Goal: Contribute content: Add original content to the website for others to see

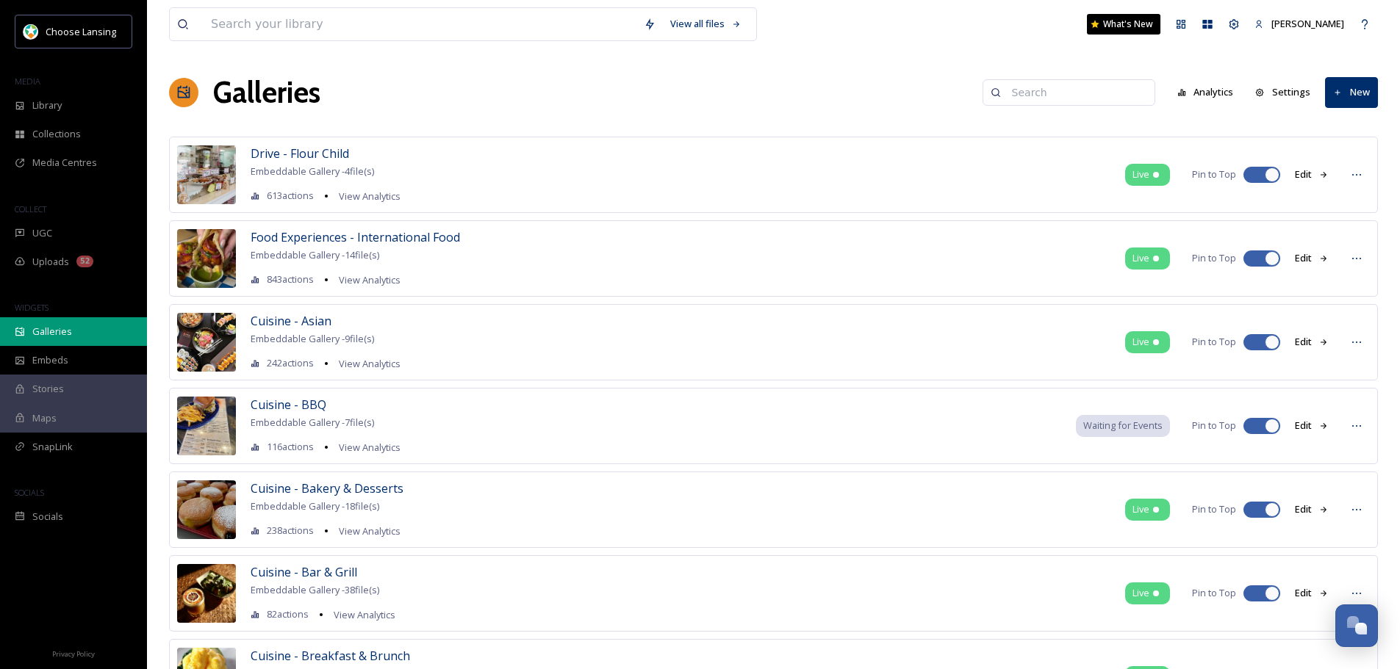
click at [72, 337] on div "Galleries" at bounding box center [73, 331] width 147 height 29
click at [405, 22] on input at bounding box center [420, 24] width 433 height 32
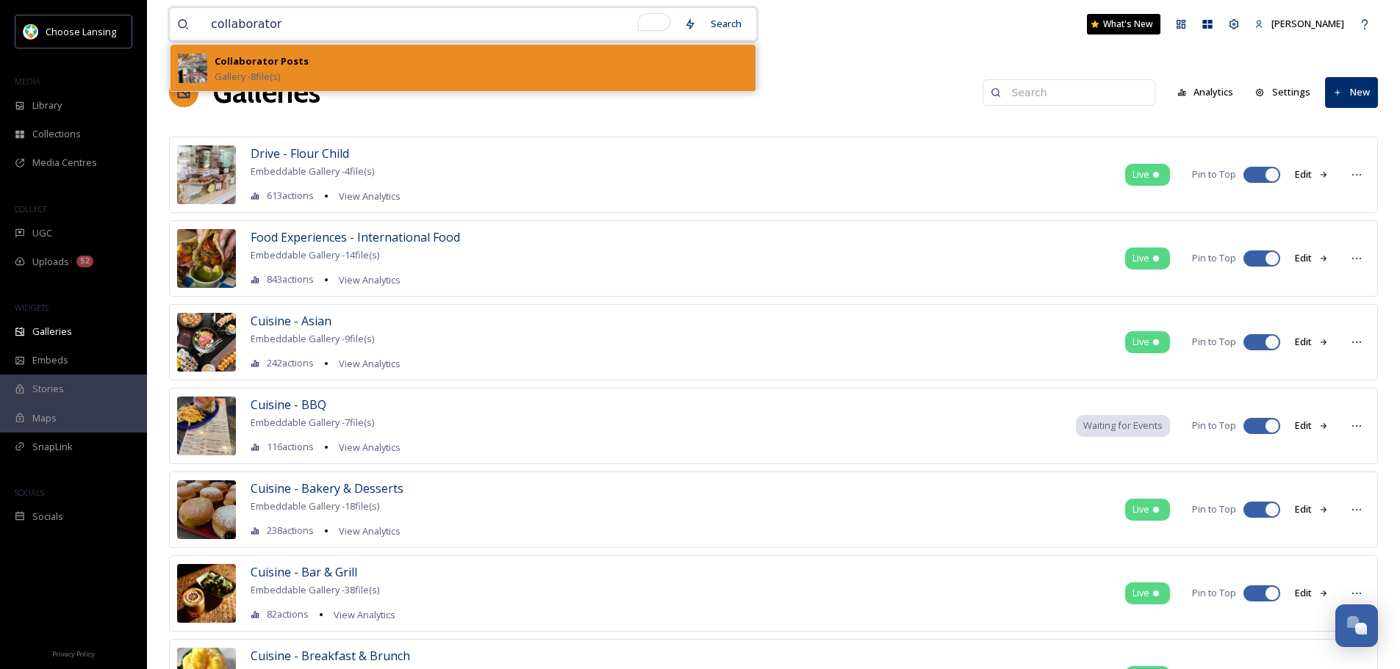
type input "collaborator"
click at [326, 57] on div "Collaborator Posts Gallery - 8 file(s)" at bounding box center [481, 68] width 533 height 32
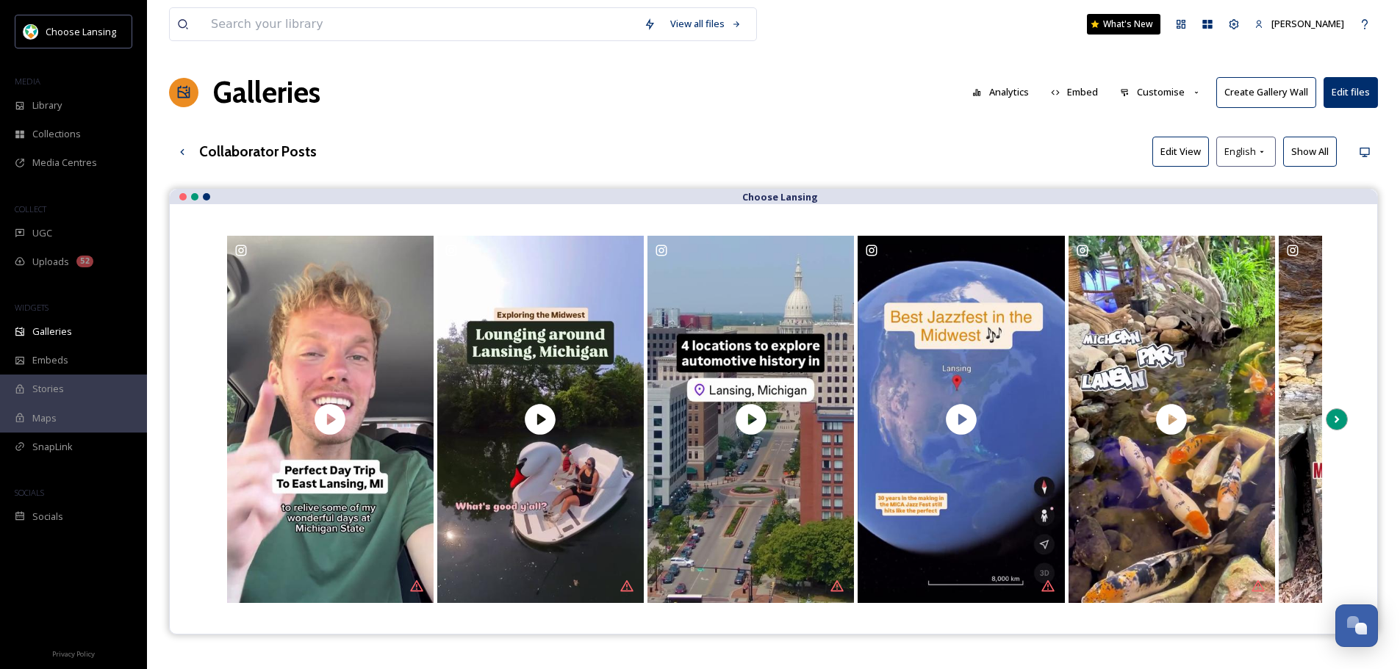
click at [1340, 421] on icon at bounding box center [1336, 420] width 21 height 22
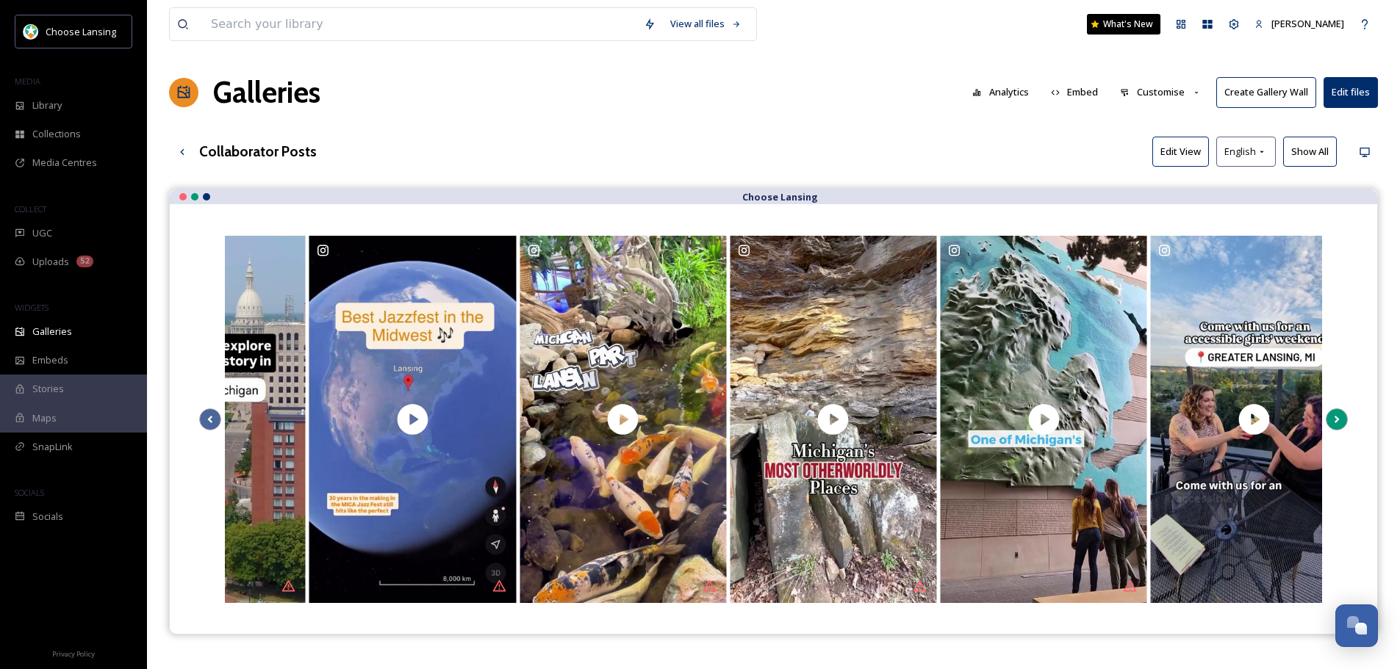
click at [1340, 421] on icon at bounding box center [1336, 420] width 21 height 22
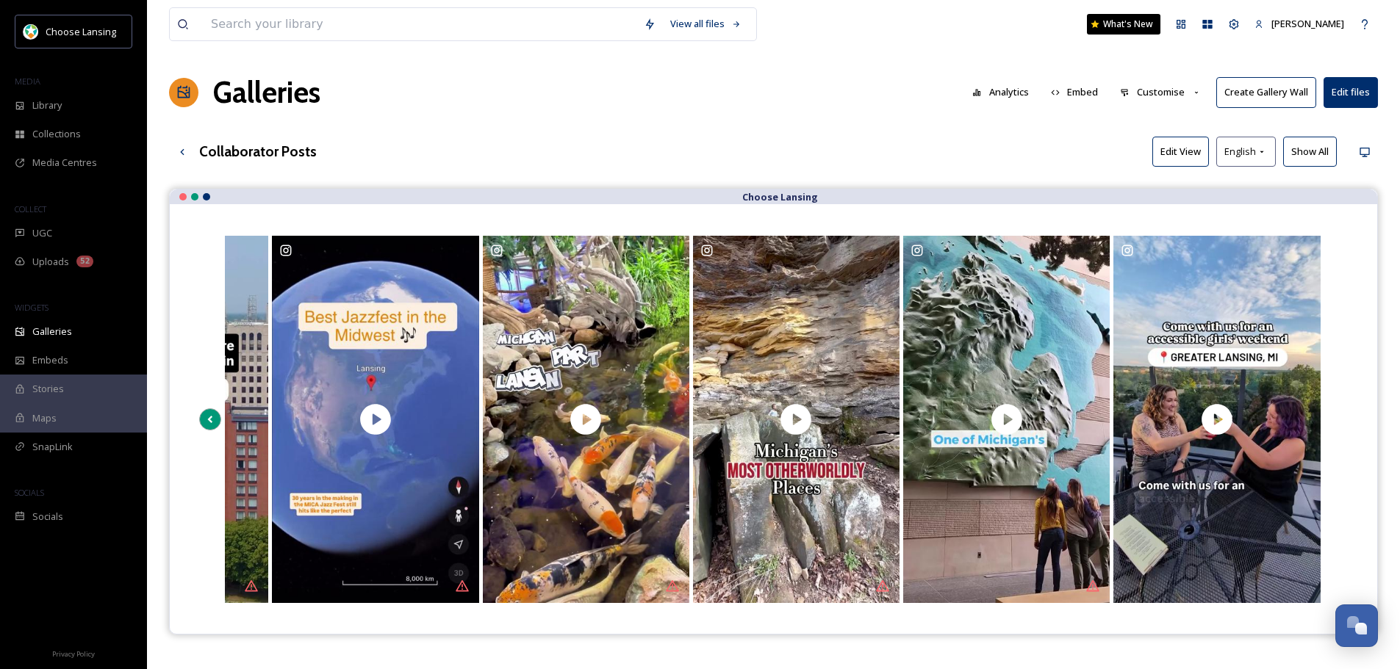
click at [211, 416] on icon at bounding box center [210, 420] width 21 height 22
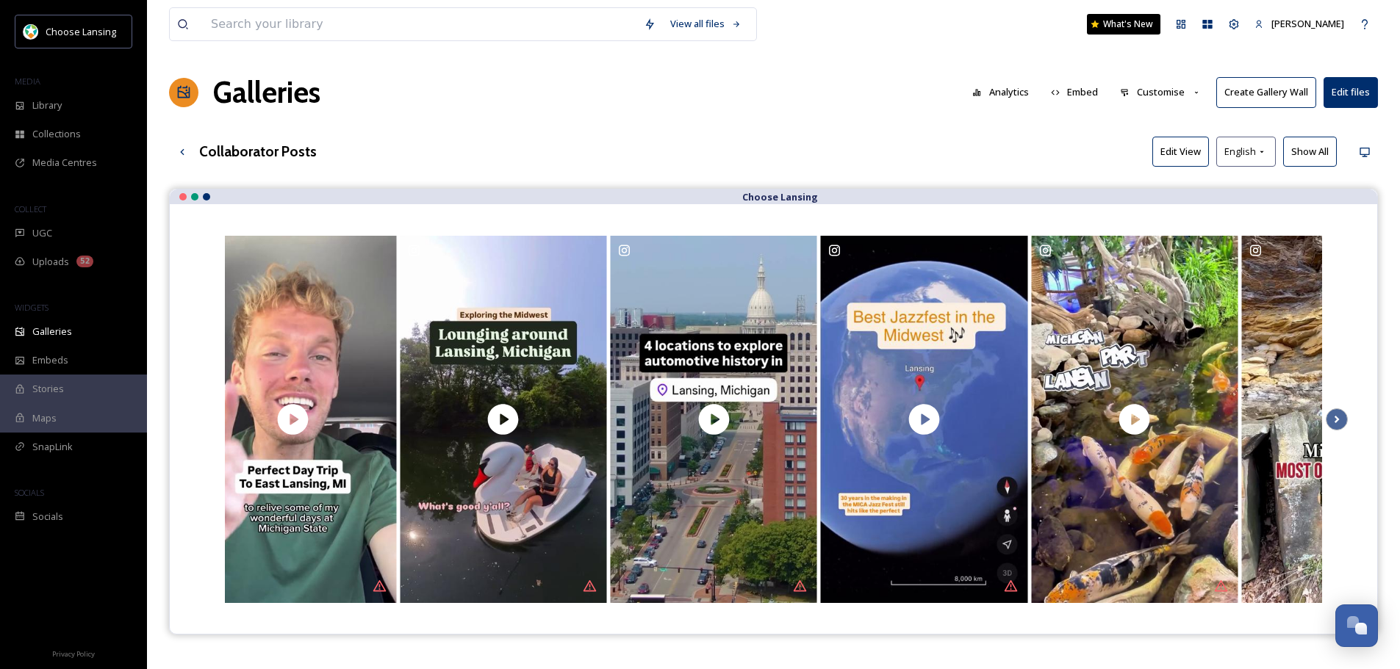
click at [1351, 90] on button "Edit files" at bounding box center [1350, 92] width 54 height 30
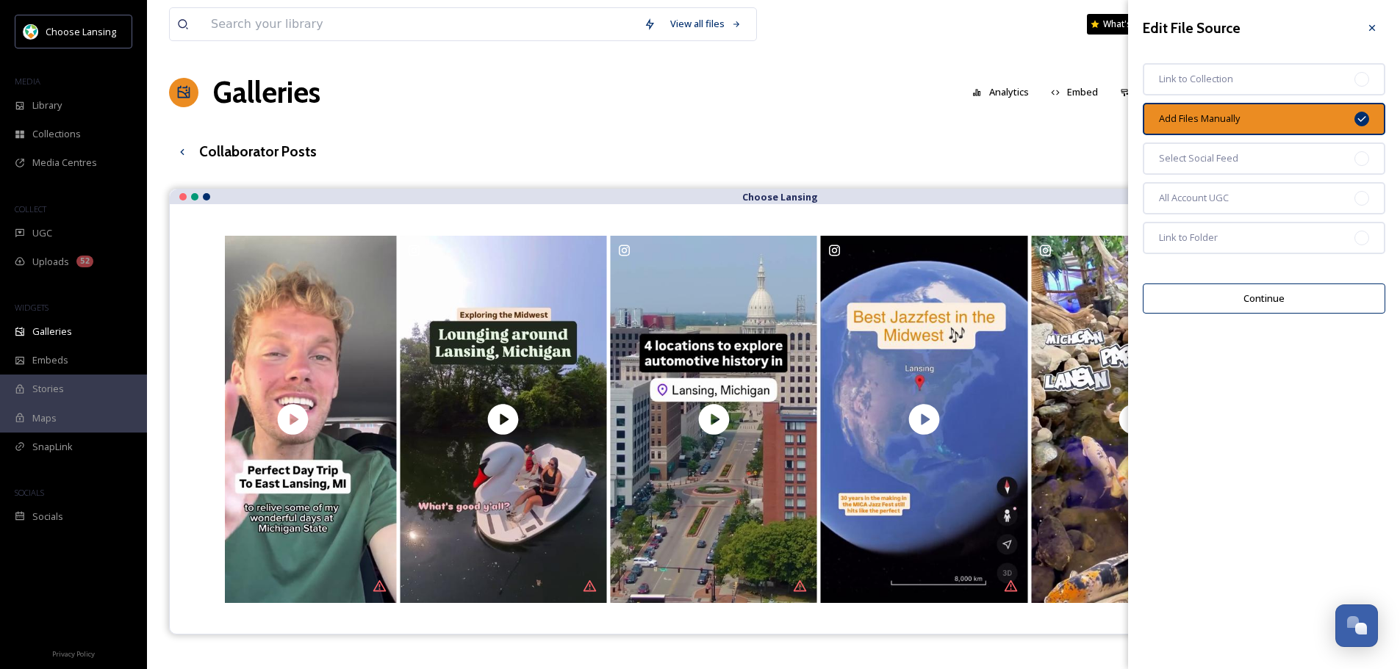
click at [1247, 289] on button "Continue" at bounding box center [1264, 299] width 242 height 30
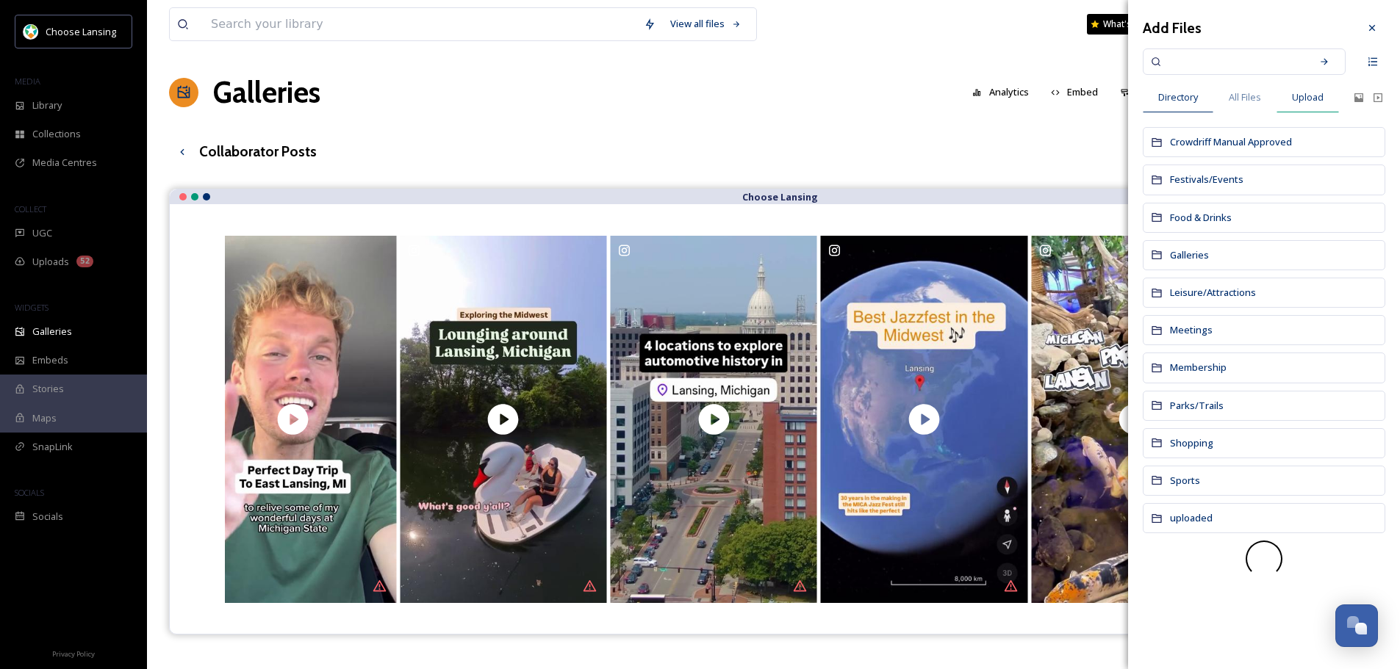
click at [1306, 99] on span "Upload" at bounding box center [1308, 97] width 32 height 14
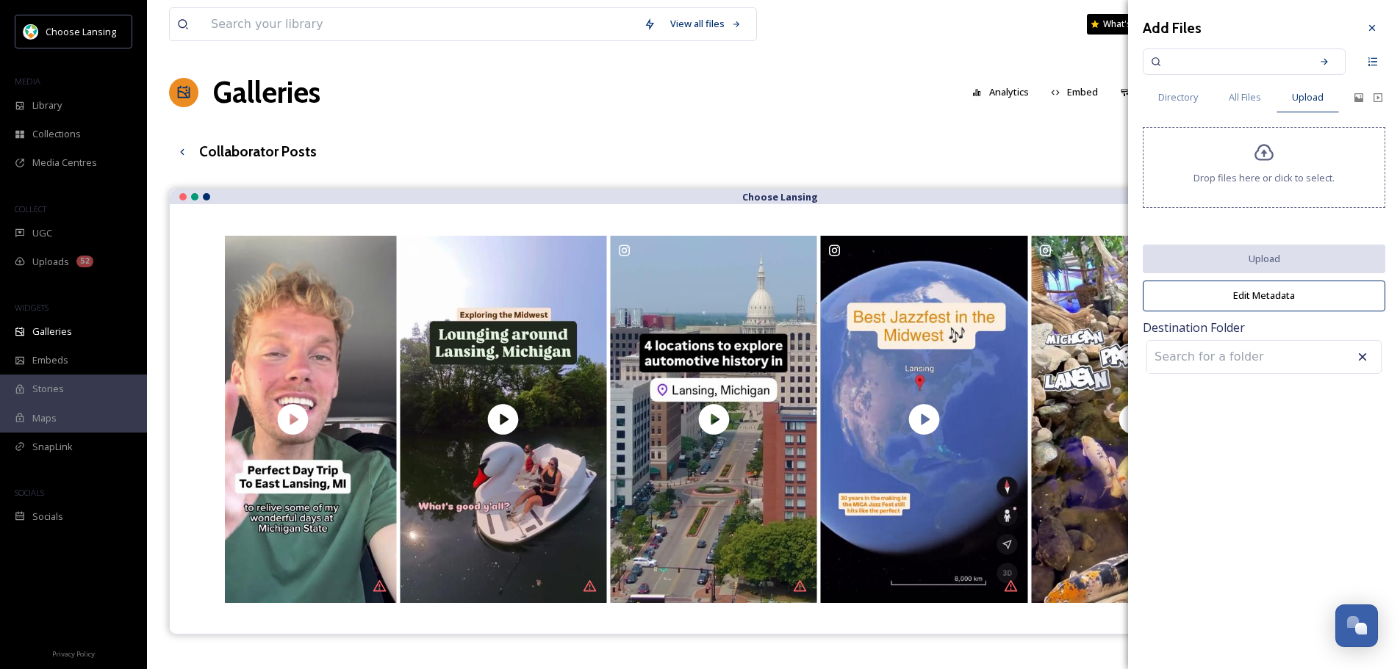
click at [1273, 165] on div "Drop files here or click to select." at bounding box center [1264, 167] width 242 height 81
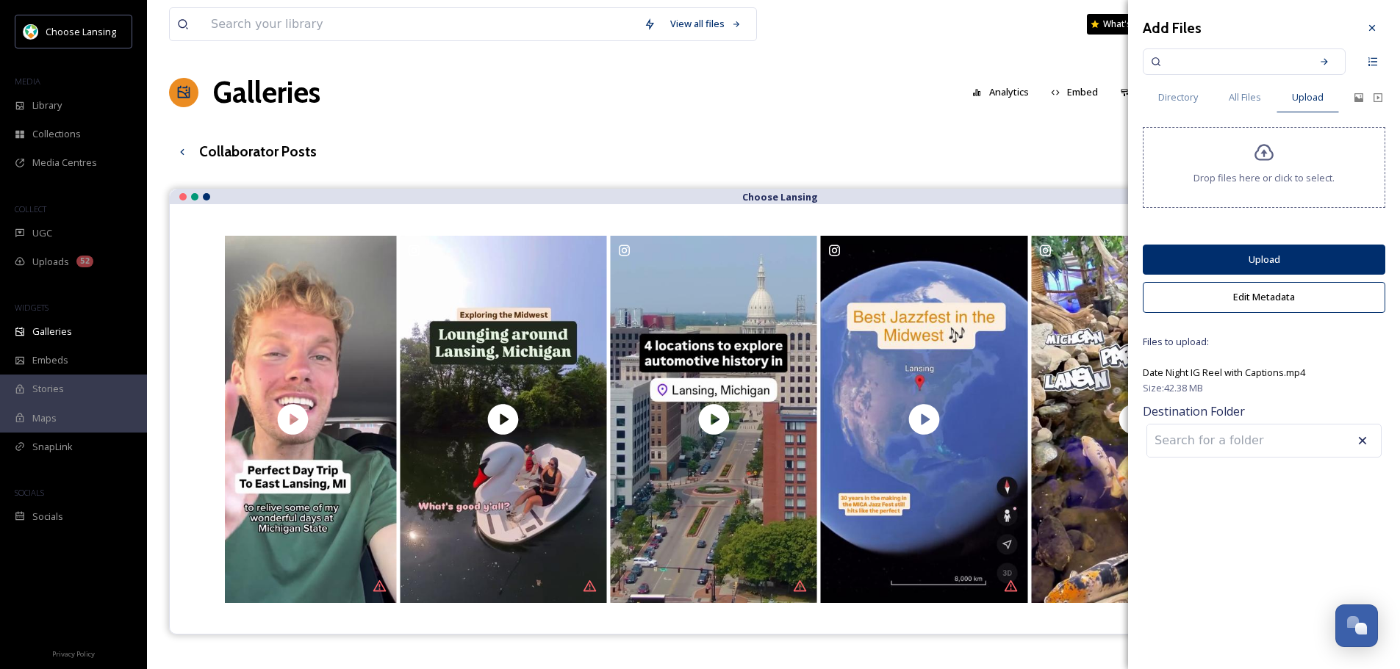
click at [1269, 260] on button "Upload" at bounding box center [1264, 260] width 242 height 30
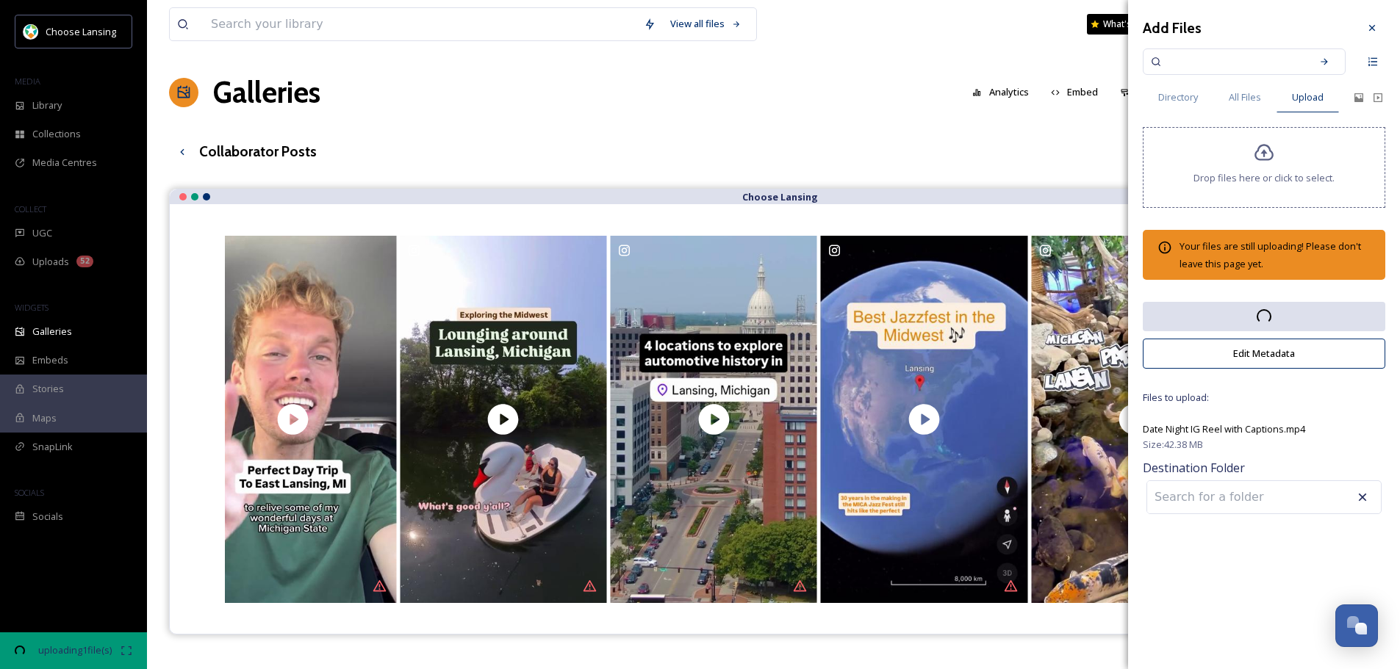
click at [1264, 164] on div at bounding box center [1264, 167] width 1 height 7
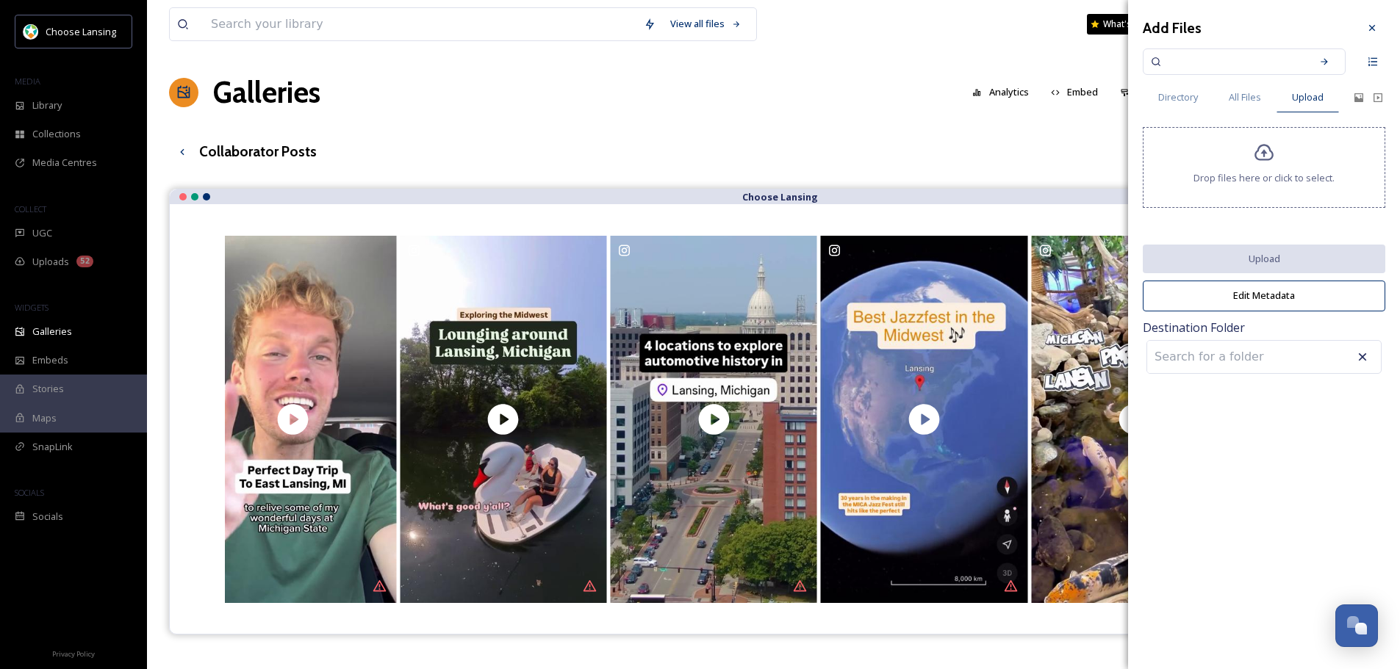
click at [837, 116] on div "View all files What's New [PERSON_NAME] Galleries Analytics Embed Customise Cre…" at bounding box center [773, 440] width 1253 height 880
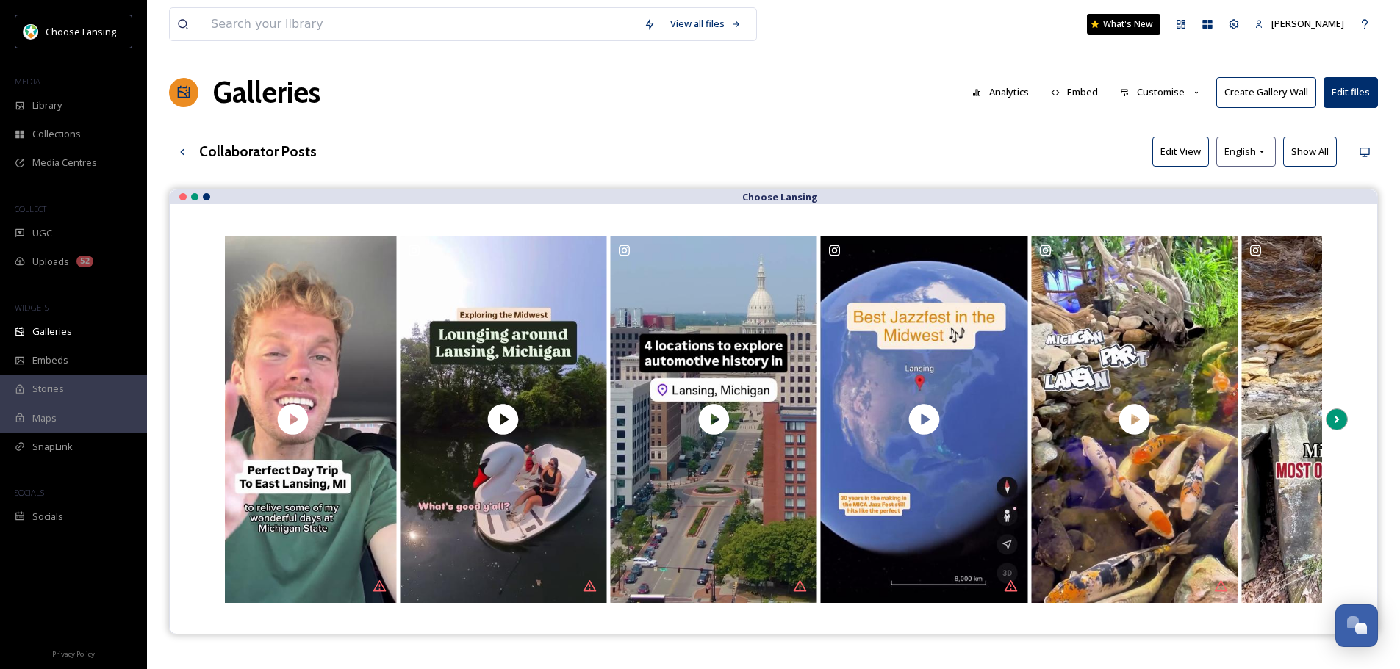
click at [1339, 422] on icon at bounding box center [1336, 420] width 21 height 22
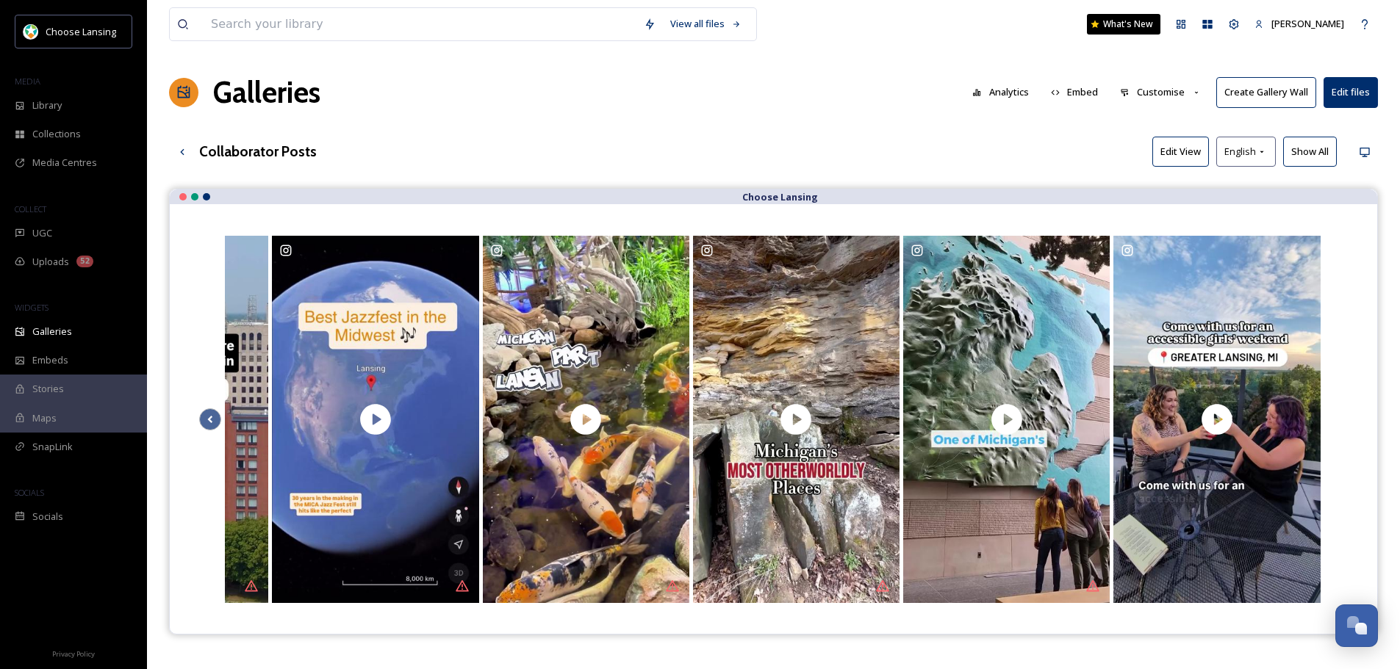
click at [1339, 422] on div at bounding box center [773, 419] width 1148 height 371
click at [1345, 107] on button "Edit files" at bounding box center [1350, 92] width 54 height 30
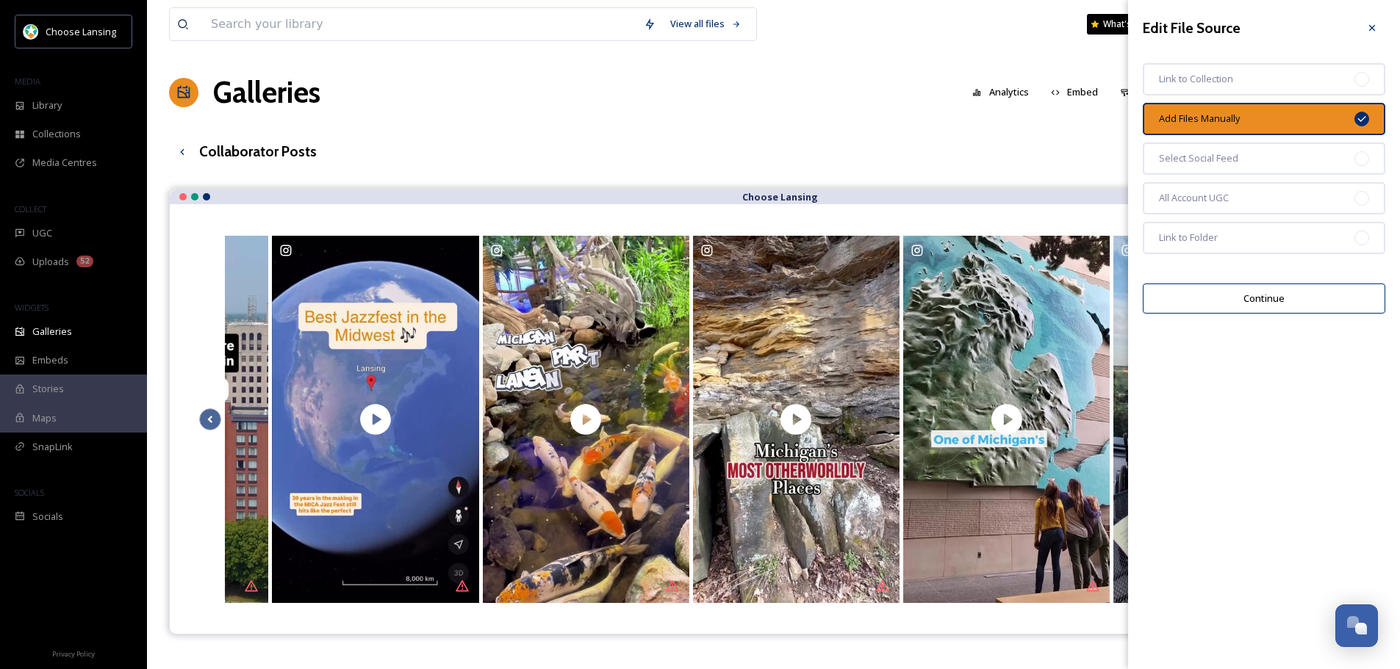
click at [1254, 292] on button "Continue" at bounding box center [1264, 299] width 242 height 30
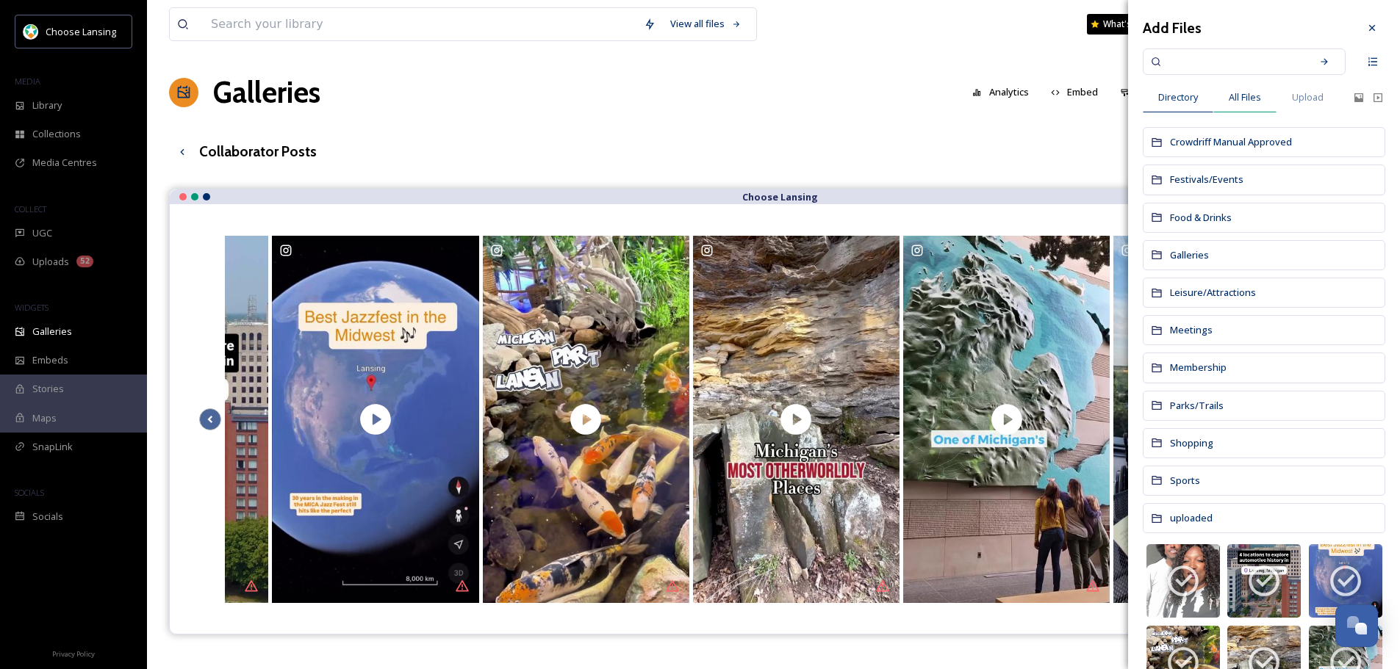
click at [1240, 101] on span "All Files" at bounding box center [1244, 97] width 32 height 14
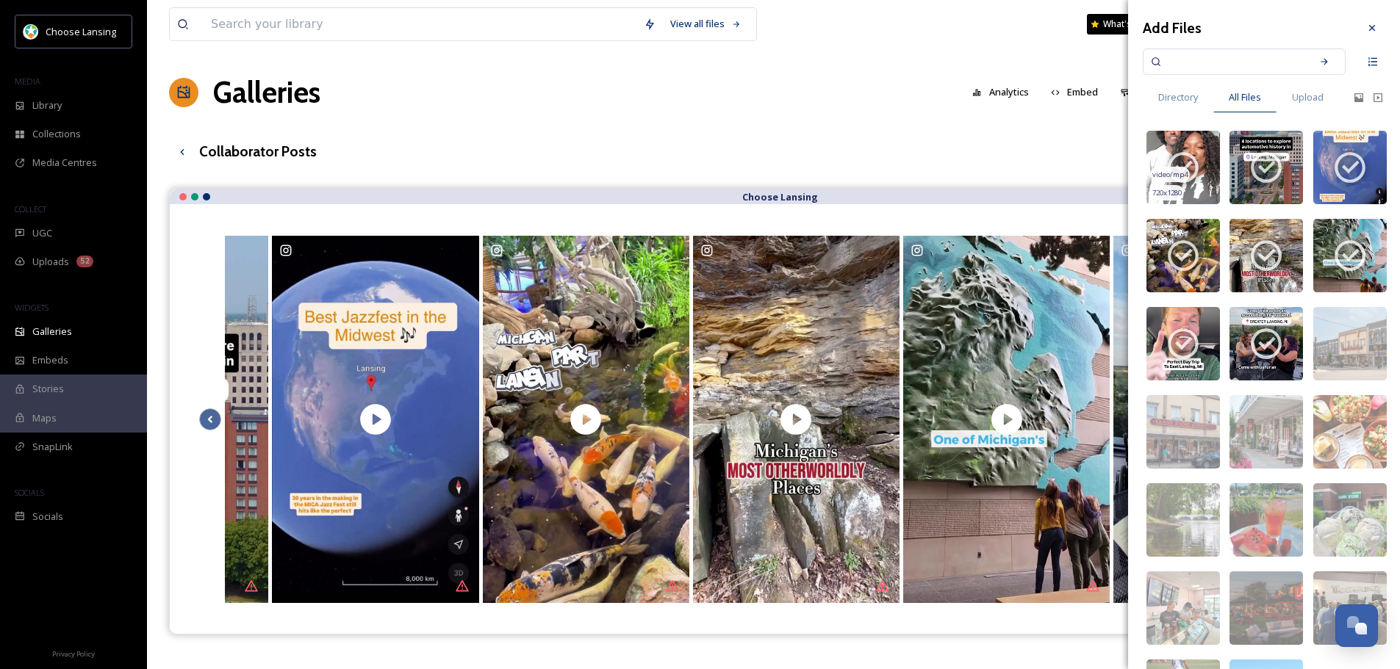
click at [1183, 157] on icon at bounding box center [1183, 167] width 37 height 37
click at [1195, 159] on img at bounding box center [1182, 167] width 73 height 73
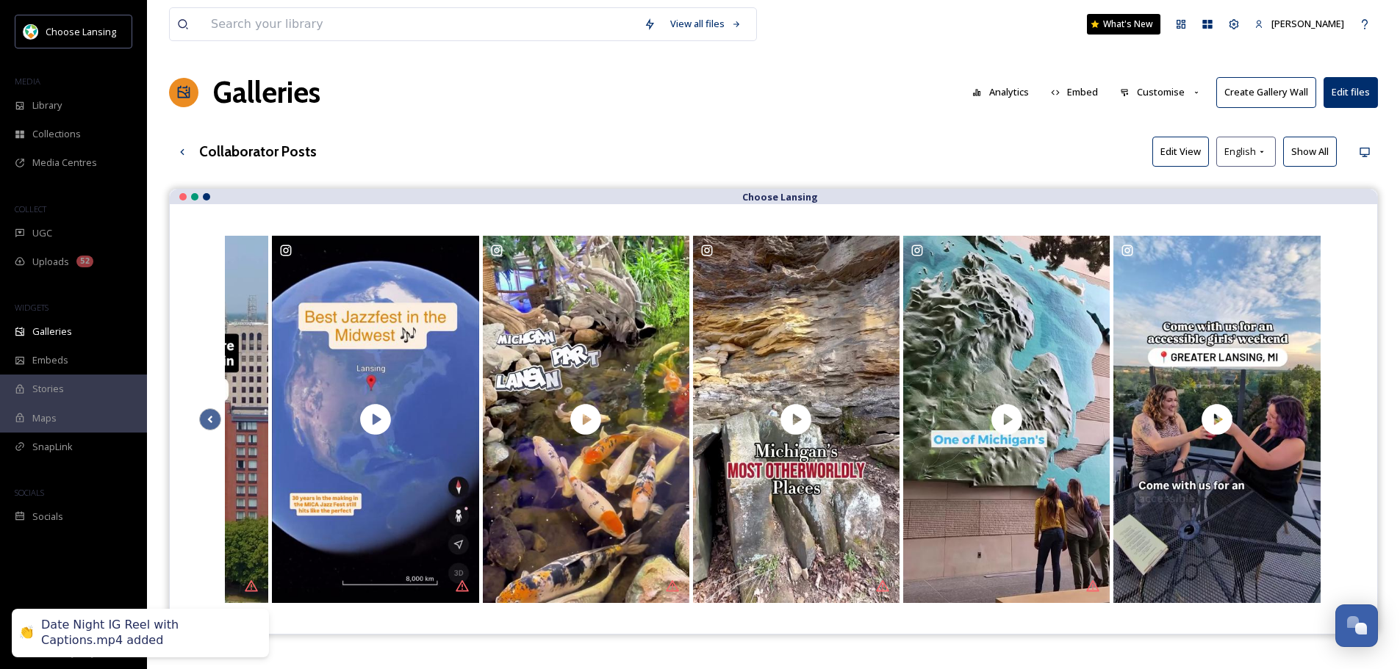
click at [965, 57] on div "View all files What's New [PERSON_NAME] Galleries Analytics Embed Customise Cre…" at bounding box center [773, 440] width 1253 height 880
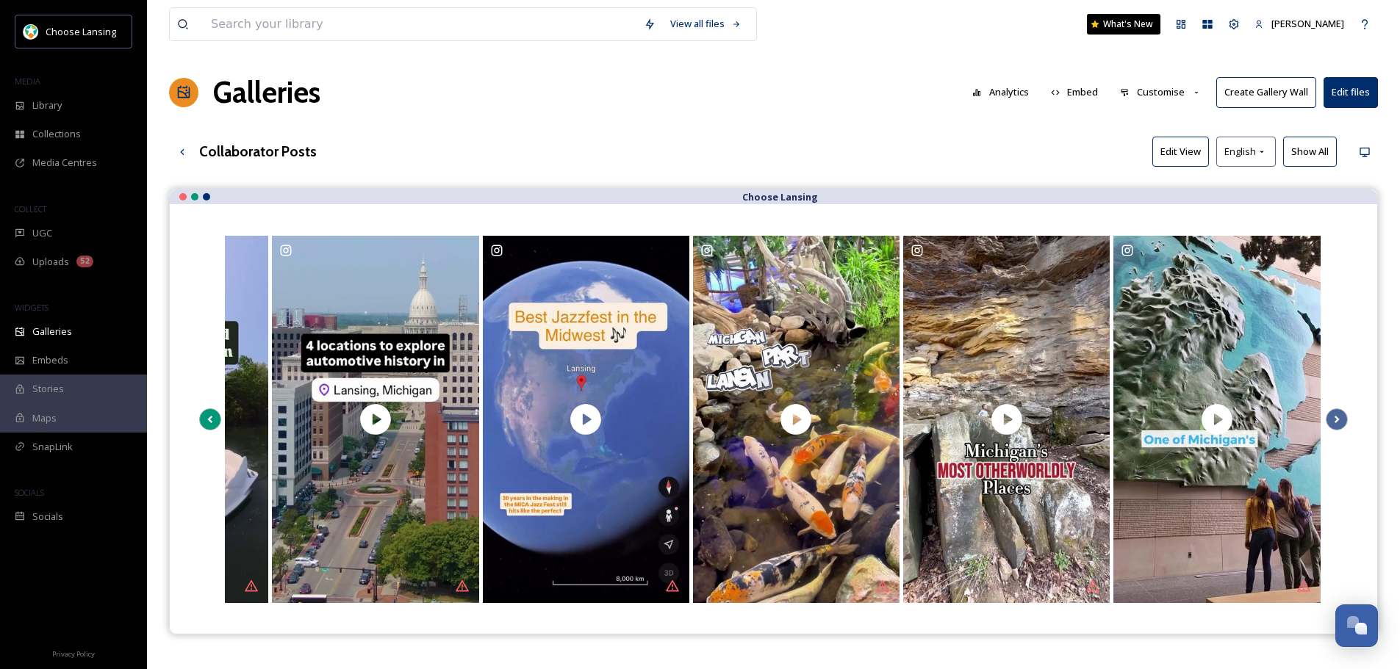
click at [209, 409] on icon at bounding box center [210, 420] width 21 height 22
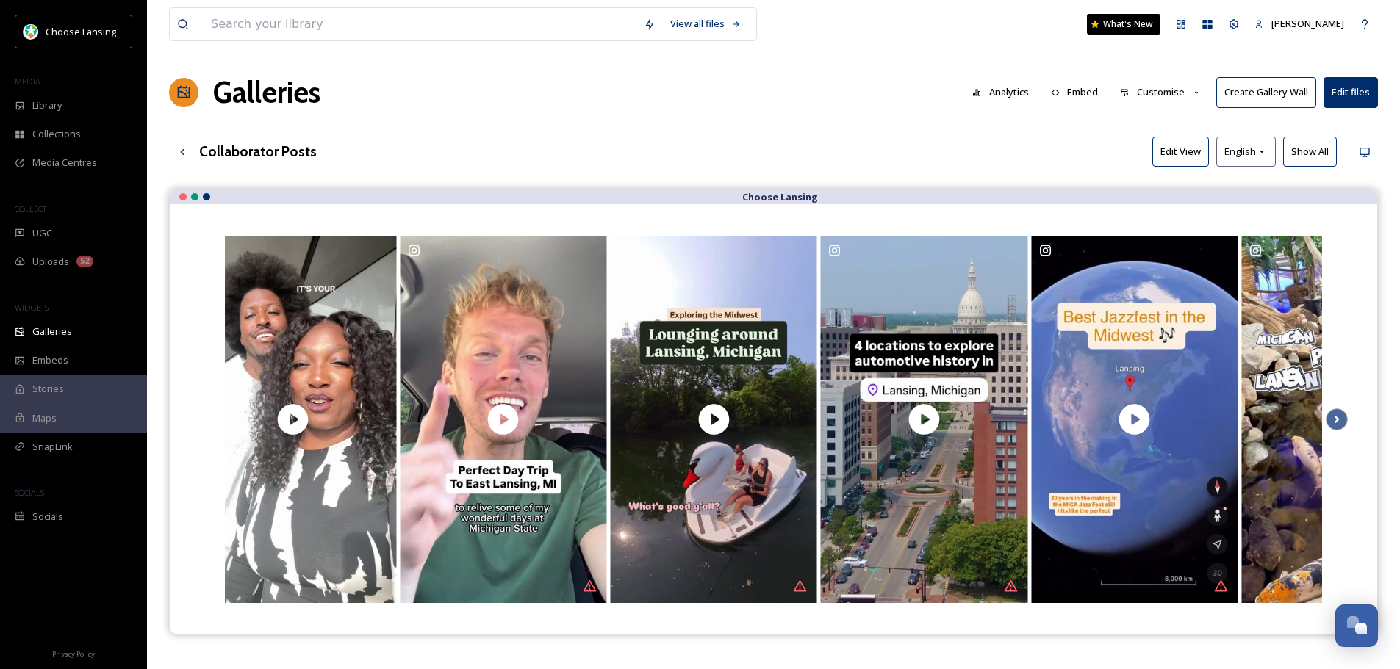
click at [209, 409] on div at bounding box center [773, 419] width 1148 height 371
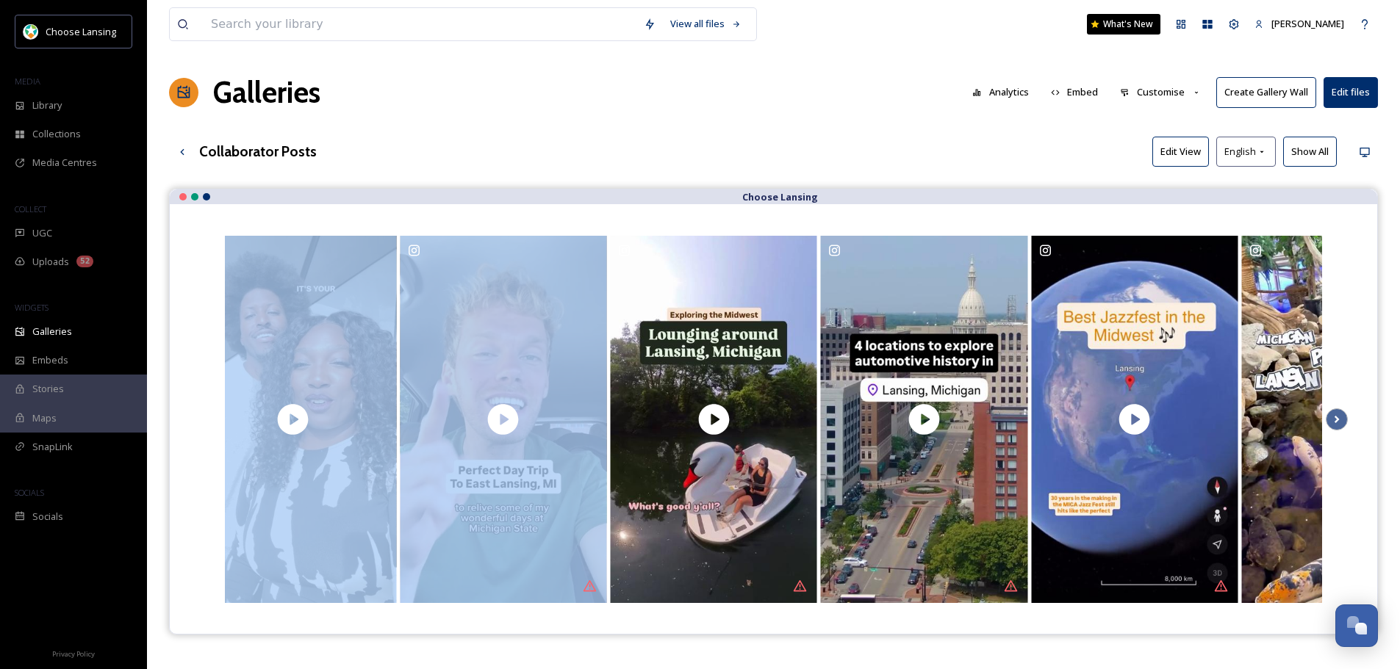
click at [209, 409] on div at bounding box center [773, 419] width 1148 height 371
click at [1351, 87] on button "Edit files" at bounding box center [1350, 92] width 54 height 30
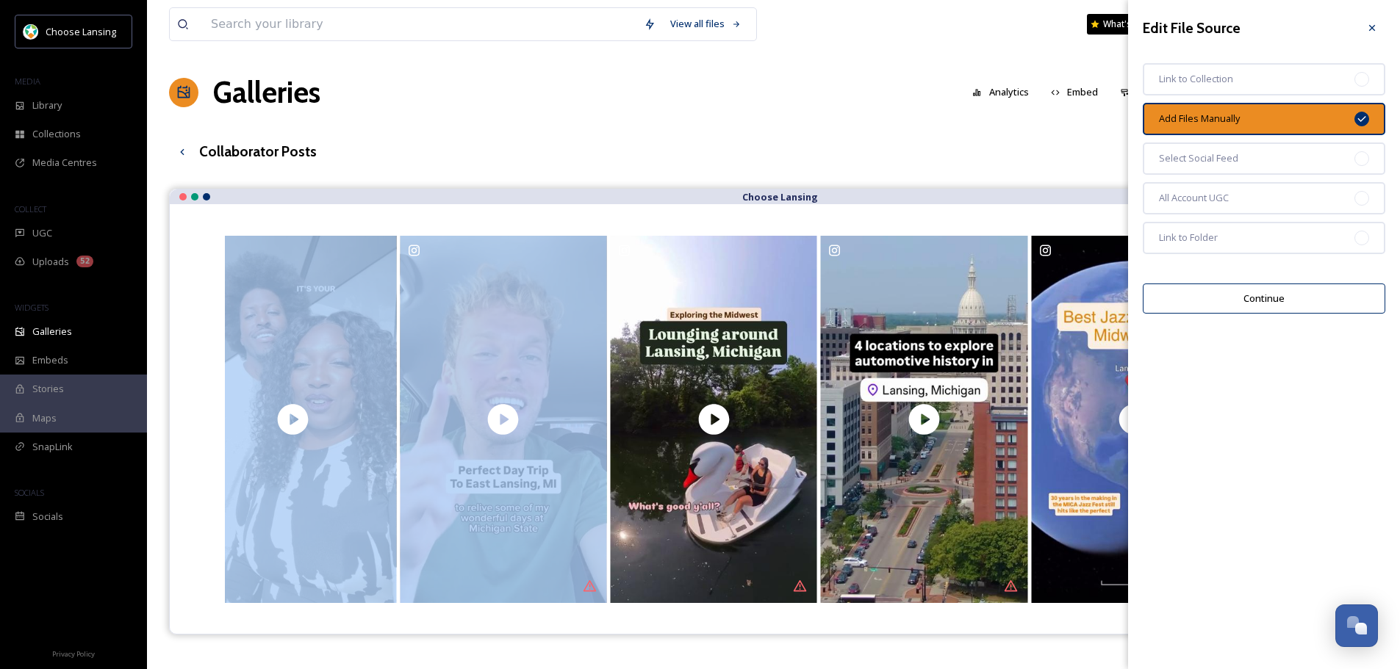
click at [1292, 307] on button "Continue" at bounding box center [1264, 299] width 242 height 30
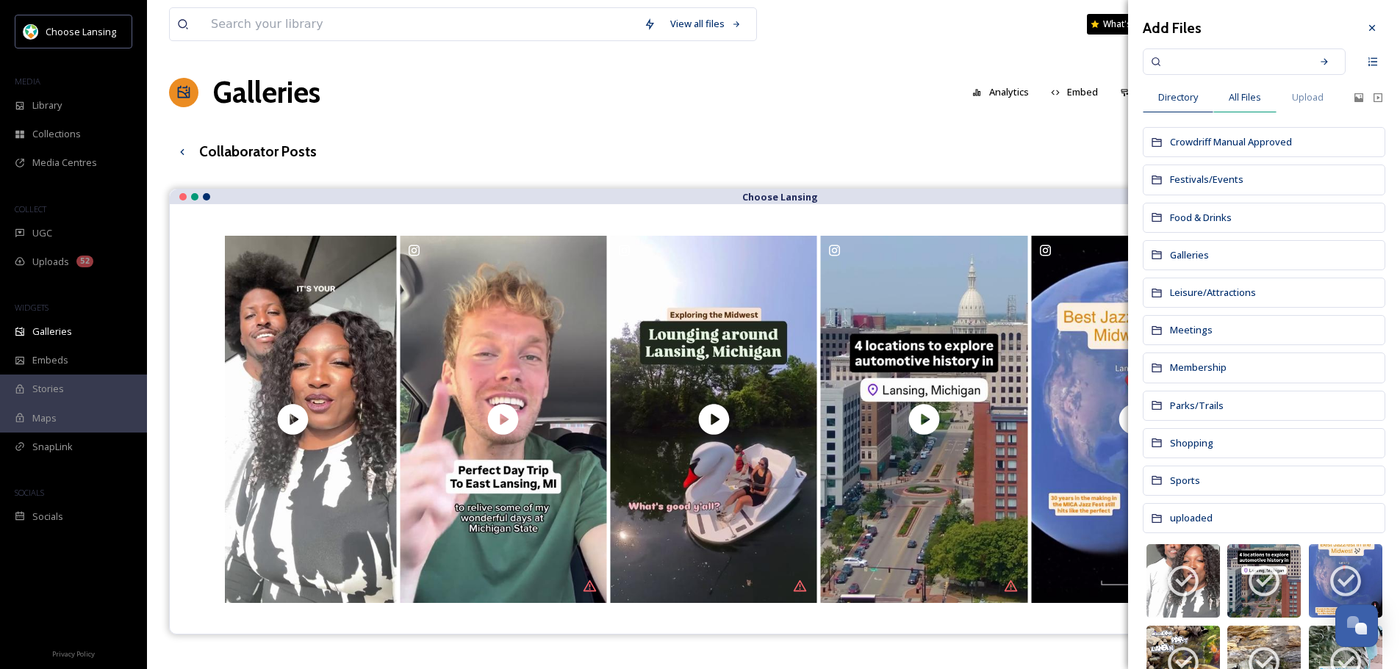
click at [1247, 99] on span "All Files" at bounding box center [1244, 97] width 32 height 14
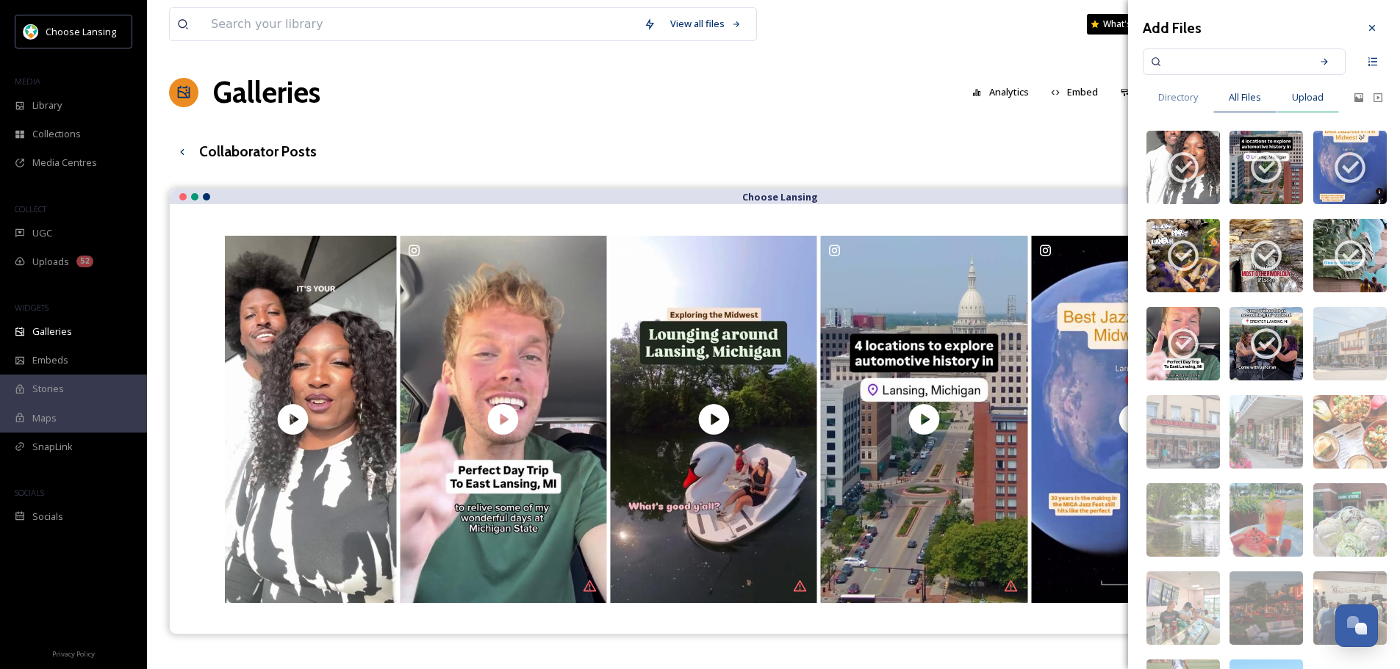
click at [1311, 101] on span "Upload" at bounding box center [1308, 97] width 32 height 14
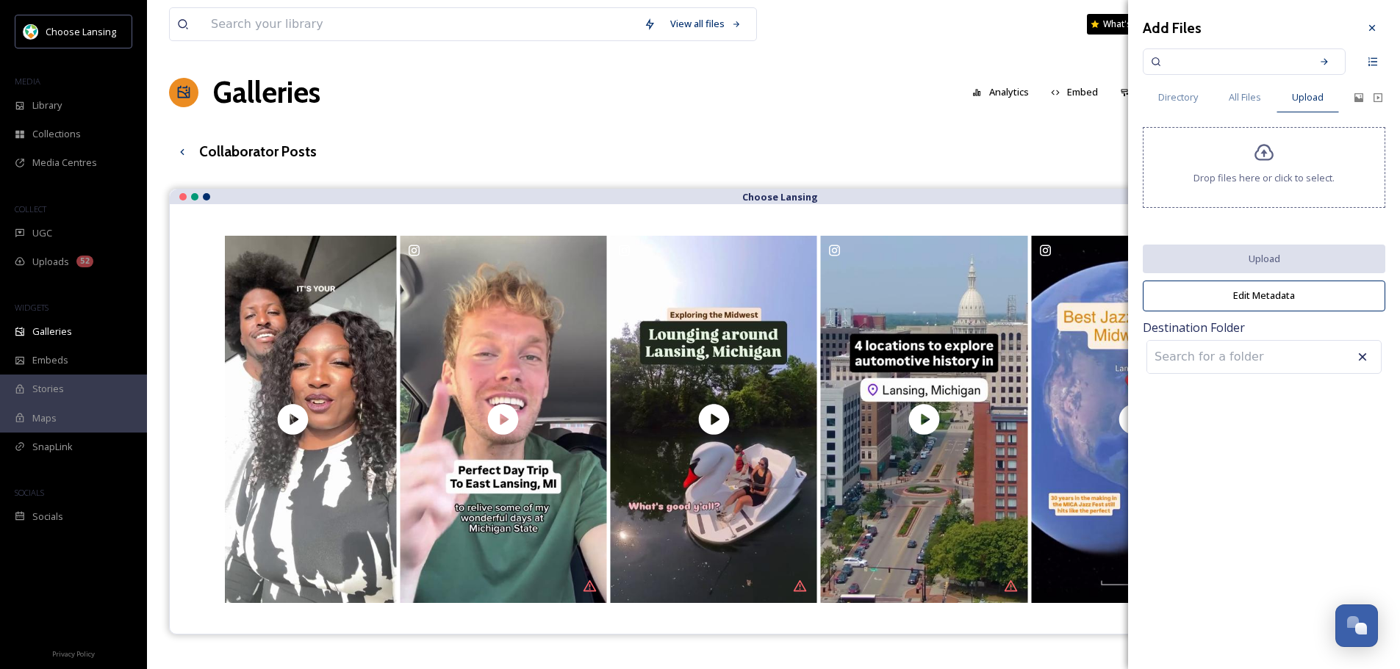
click at [1248, 154] on div "Drop files here or click to select." at bounding box center [1264, 167] width 242 height 81
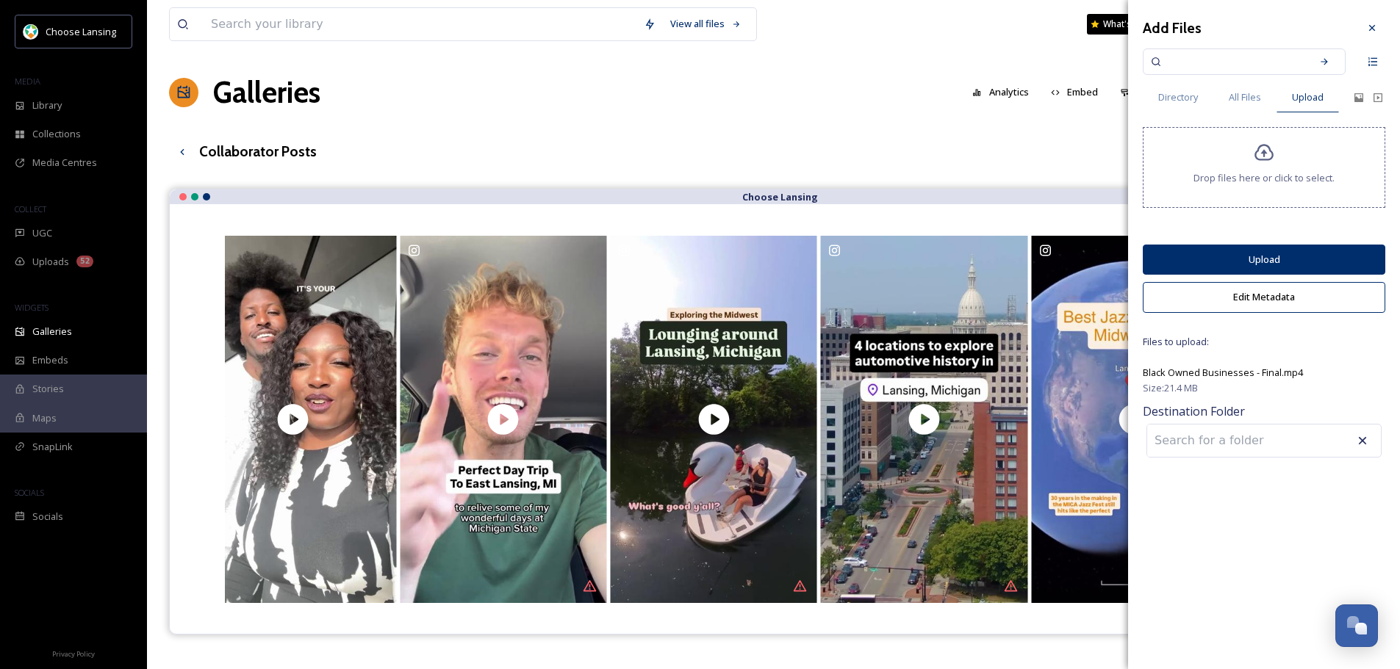
click at [1269, 262] on button "Upload" at bounding box center [1264, 260] width 242 height 30
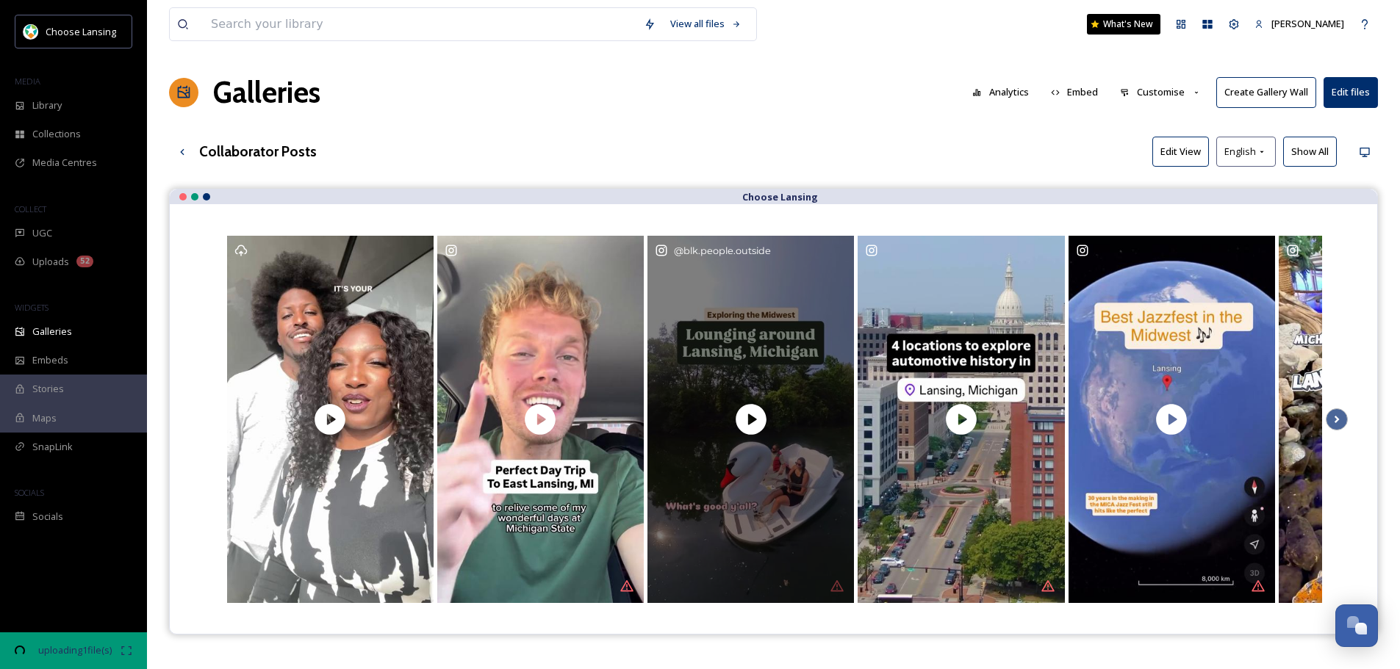
drag, startPoint x: 289, startPoint y: 478, endPoint x: 663, endPoint y: 484, distance: 373.3
click at [663, 484] on div "@ blk.people.outside" at bounding box center [1171, 419] width 1893 height 371
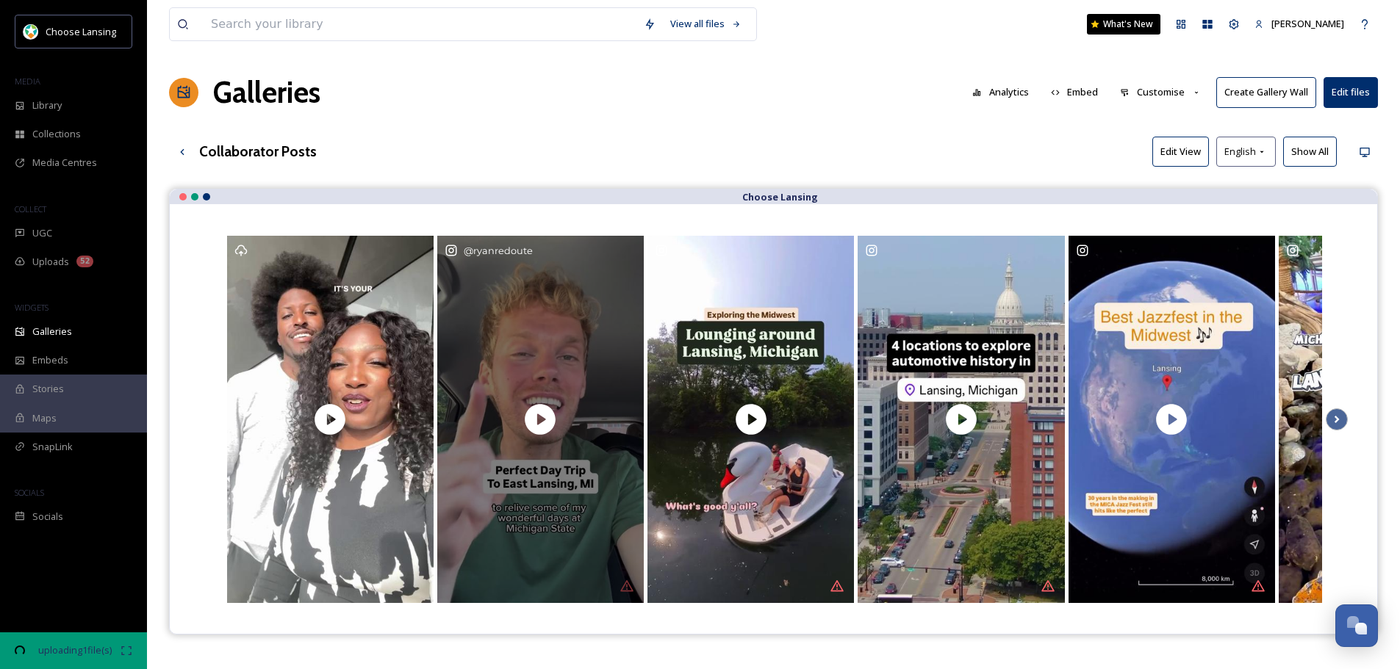
drag, startPoint x: 278, startPoint y: 509, endPoint x: 412, endPoint y: 494, distance: 135.3
click at [477, 504] on div "@ ryanredoute" at bounding box center [1171, 419] width 1893 height 371
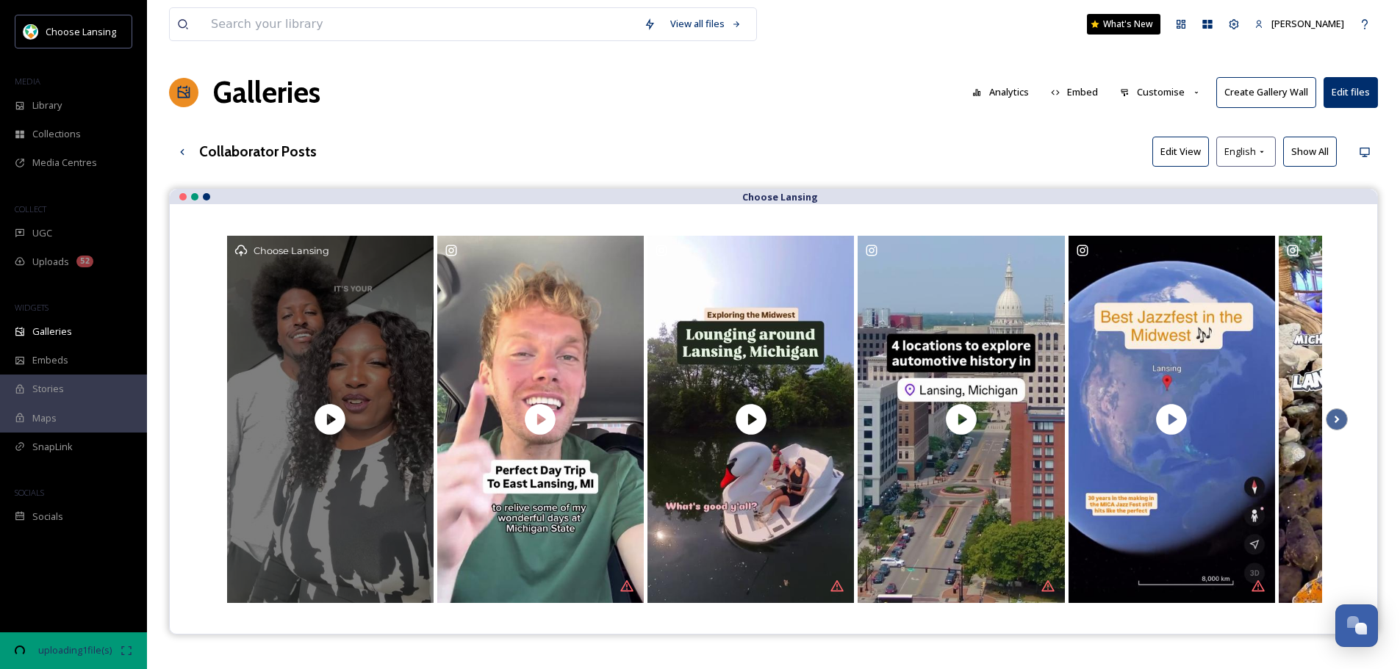
drag, startPoint x: 308, startPoint y: 324, endPoint x: 417, endPoint y: 340, distance: 109.9
click at [417, 340] on div "Choose Lansing" at bounding box center [330, 419] width 206 height 367
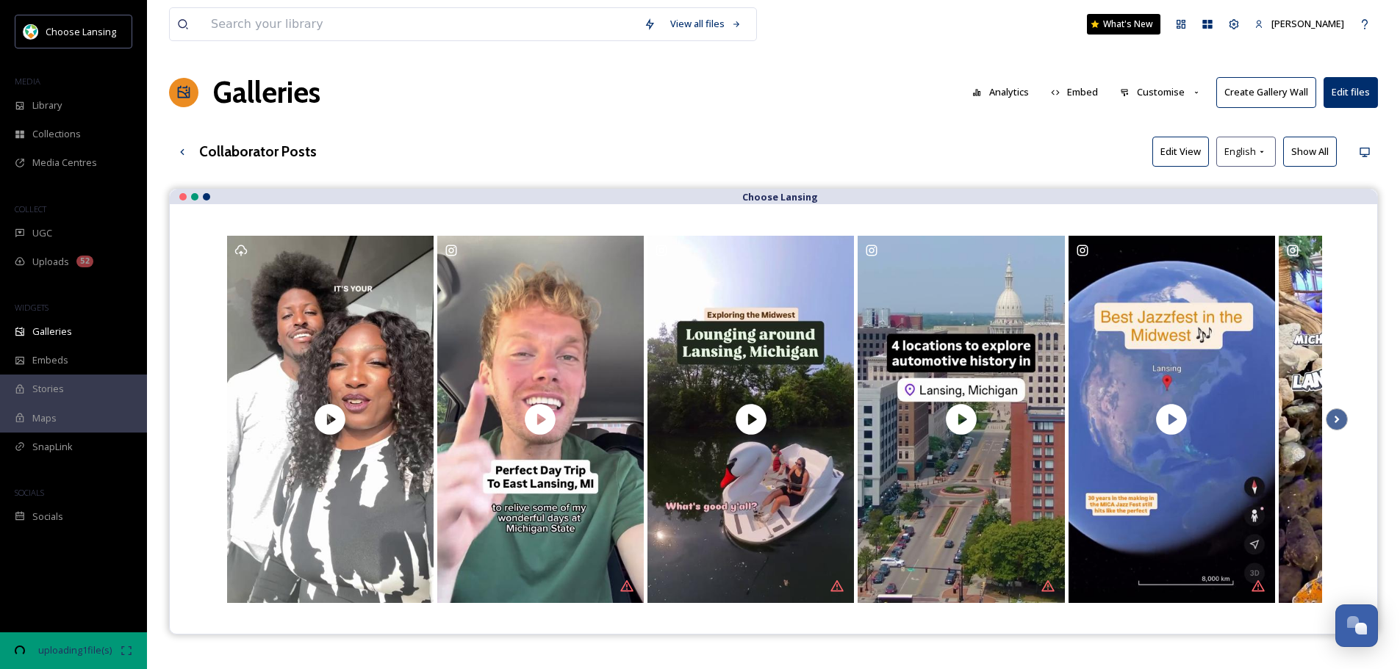
drag, startPoint x: 326, startPoint y: 422, endPoint x: 440, endPoint y: 429, distance: 114.1
click at [440, 429] on div at bounding box center [1171, 419] width 1893 height 371
drag, startPoint x: 423, startPoint y: 241, endPoint x: 442, endPoint y: 250, distance: 20.4
click at [442, 251] on div at bounding box center [1171, 419] width 1893 height 371
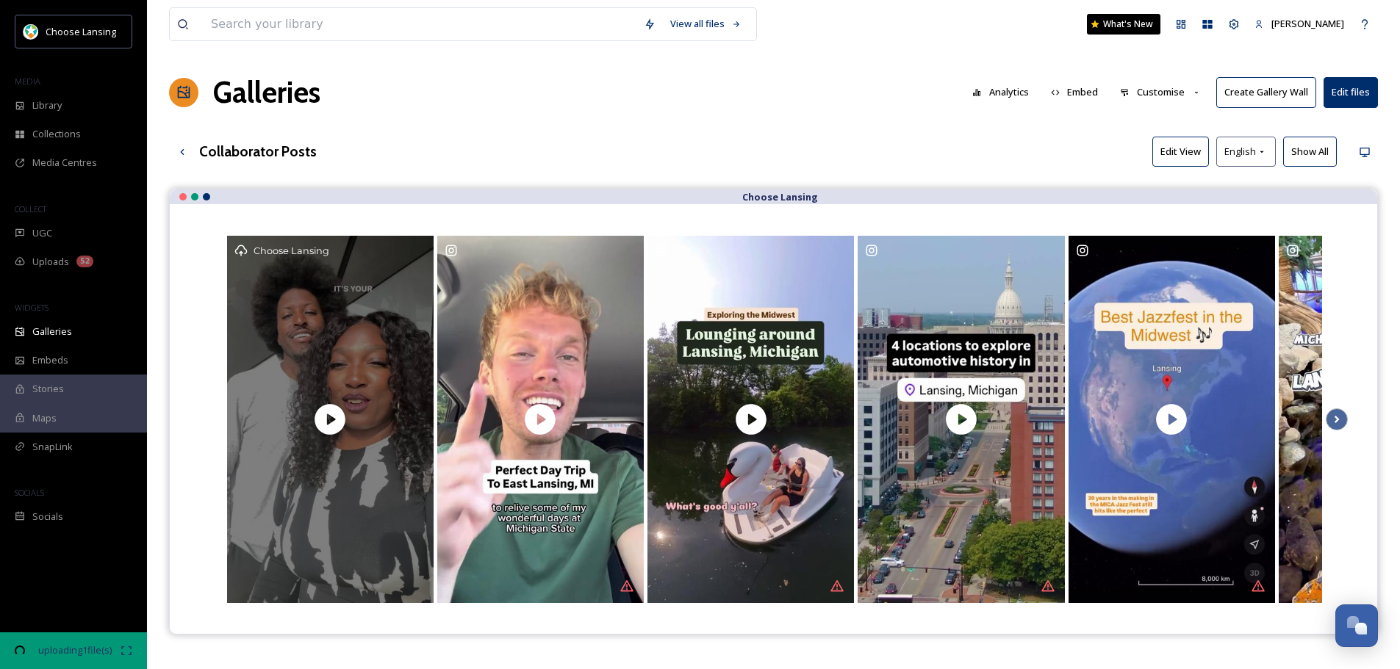
click at [420, 244] on div "Choose Lansing" at bounding box center [330, 250] width 192 height 15
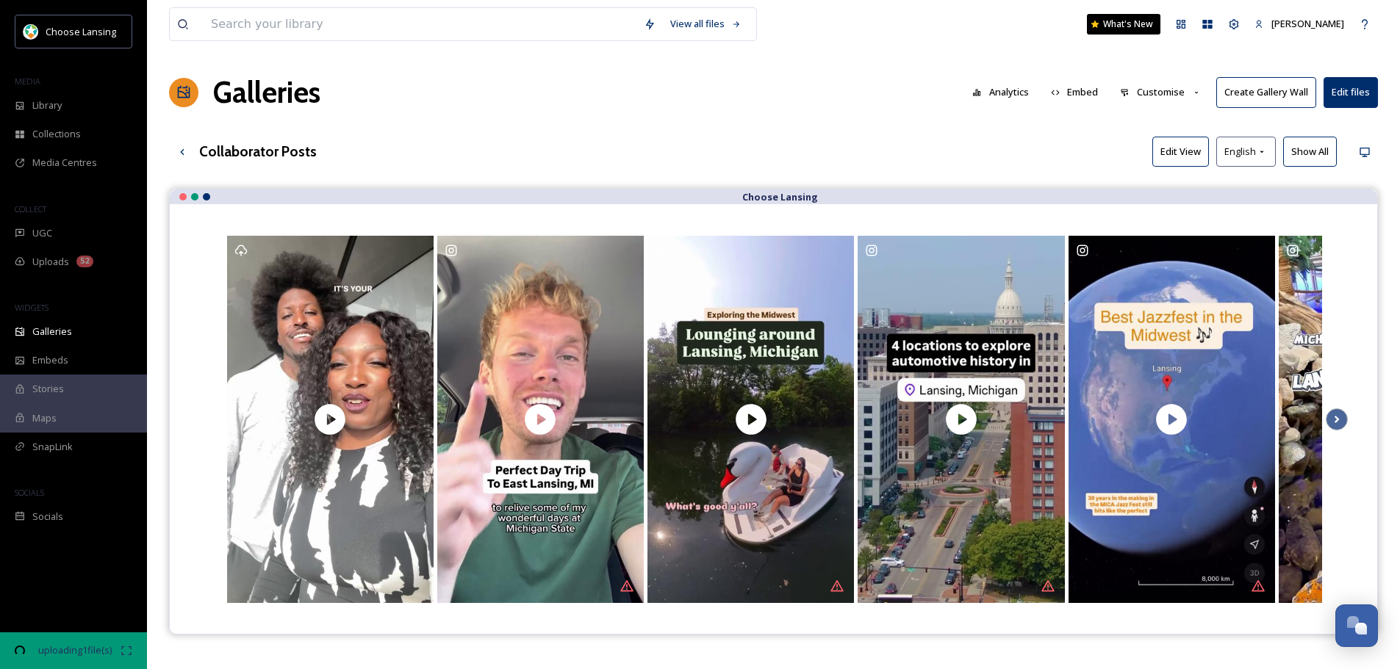
click at [1352, 87] on button "Edit files" at bounding box center [1350, 92] width 54 height 30
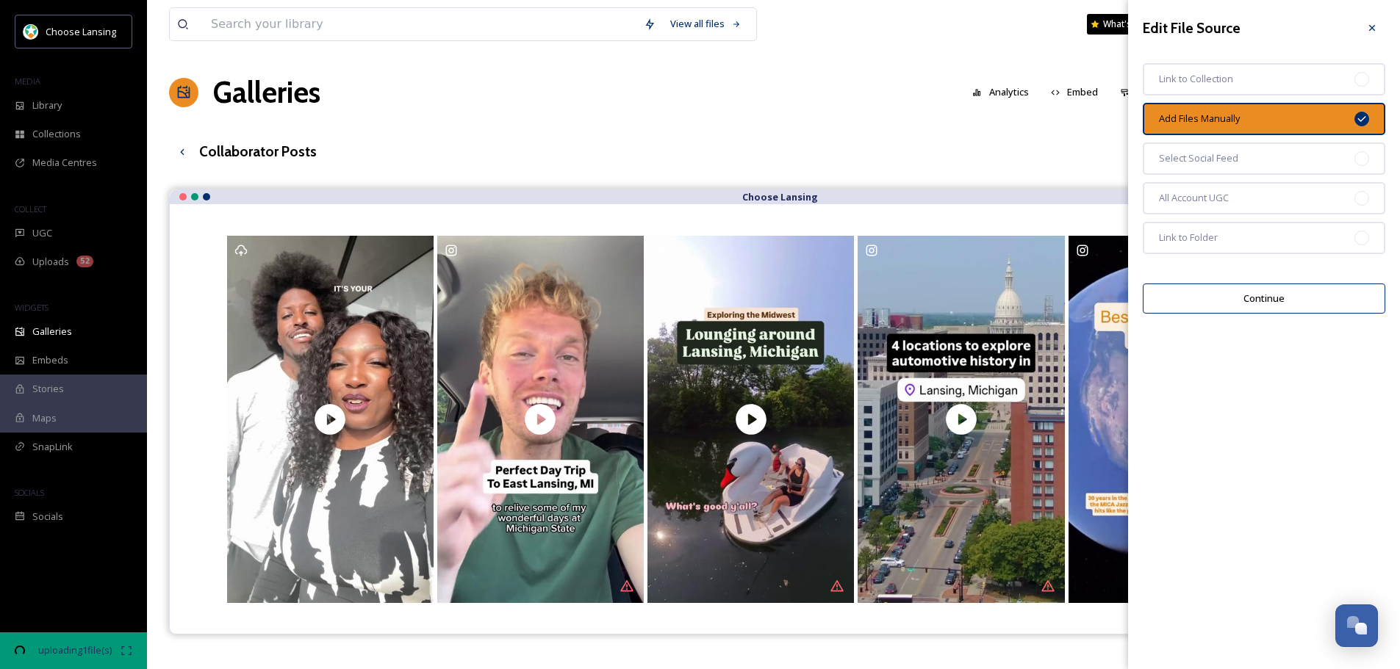
click at [1263, 300] on button "Continue" at bounding box center [1264, 299] width 242 height 30
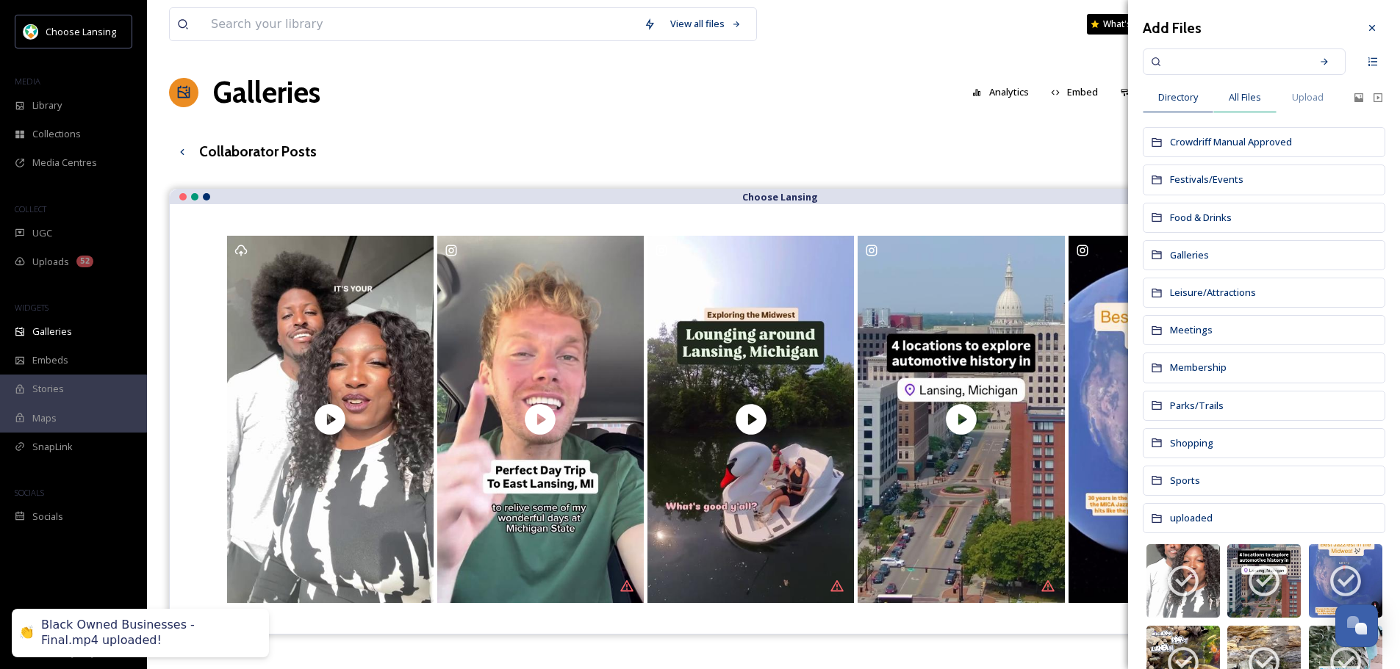
click at [1243, 90] on div "All Files" at bounding box center [1244, 97] width 63 height 30
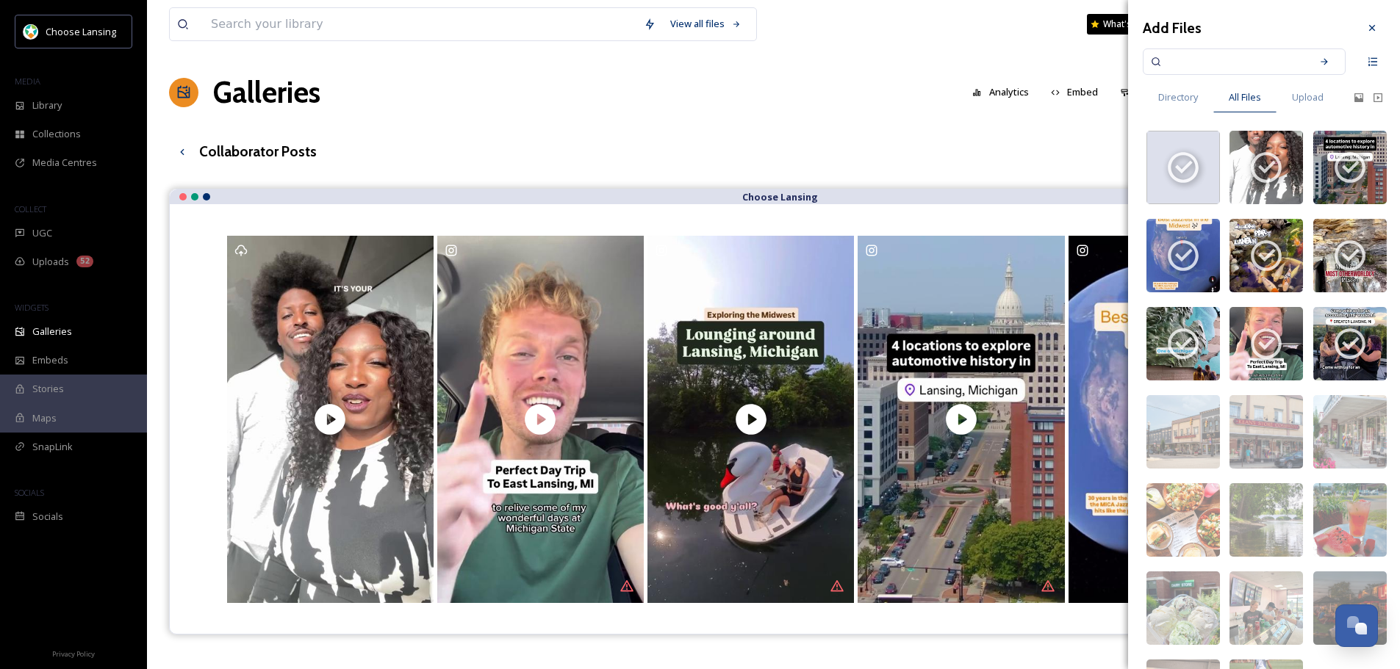
click at [968, 43] on div "View all files What's New [PERSON_NAME]" at bounding box center [773, 24] width 1209 height 48
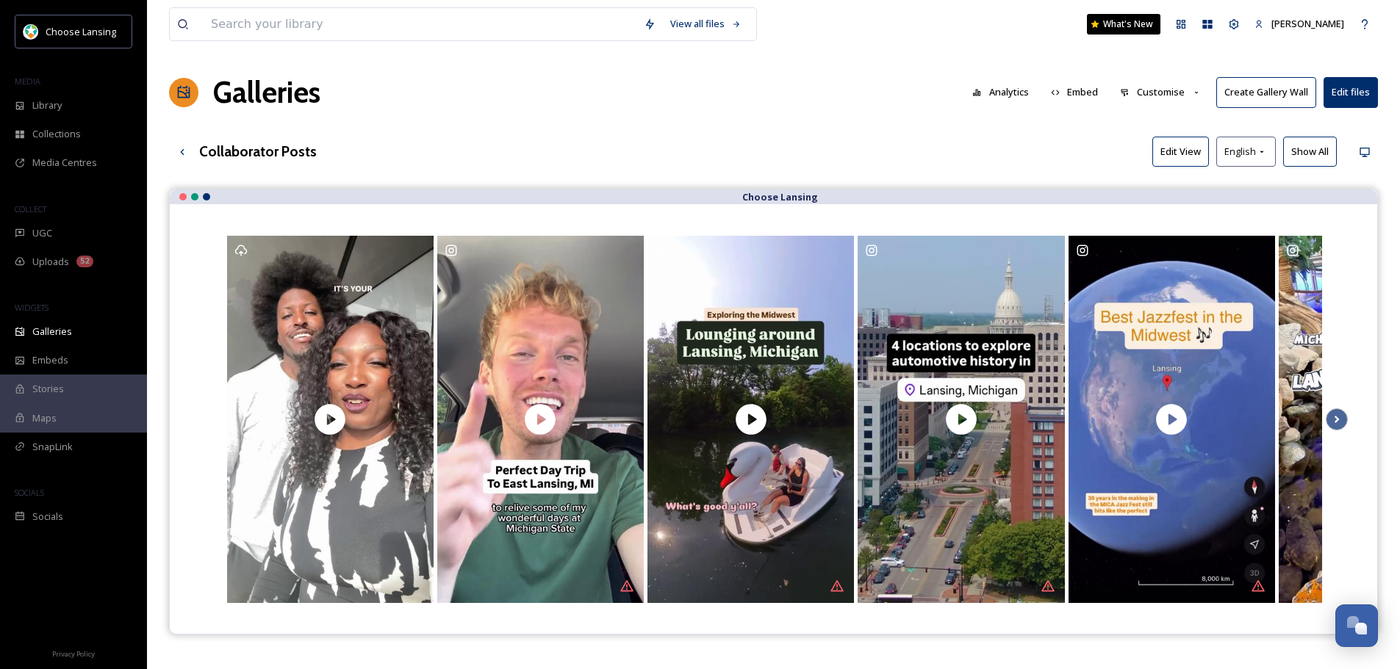
click at [1369, 93] on button "Edit files" at bounding box center [1350, 92] width 54 height 30
click at [917, 65] on div "View all files What's New [PERSON_NAME] Galleries Analytics Embed Customise Cre…" at bounding box center [773, 440] width 1253 height 880
click at [1334, 422] on icon at bounding box center [1336, 420] width 21 height 22
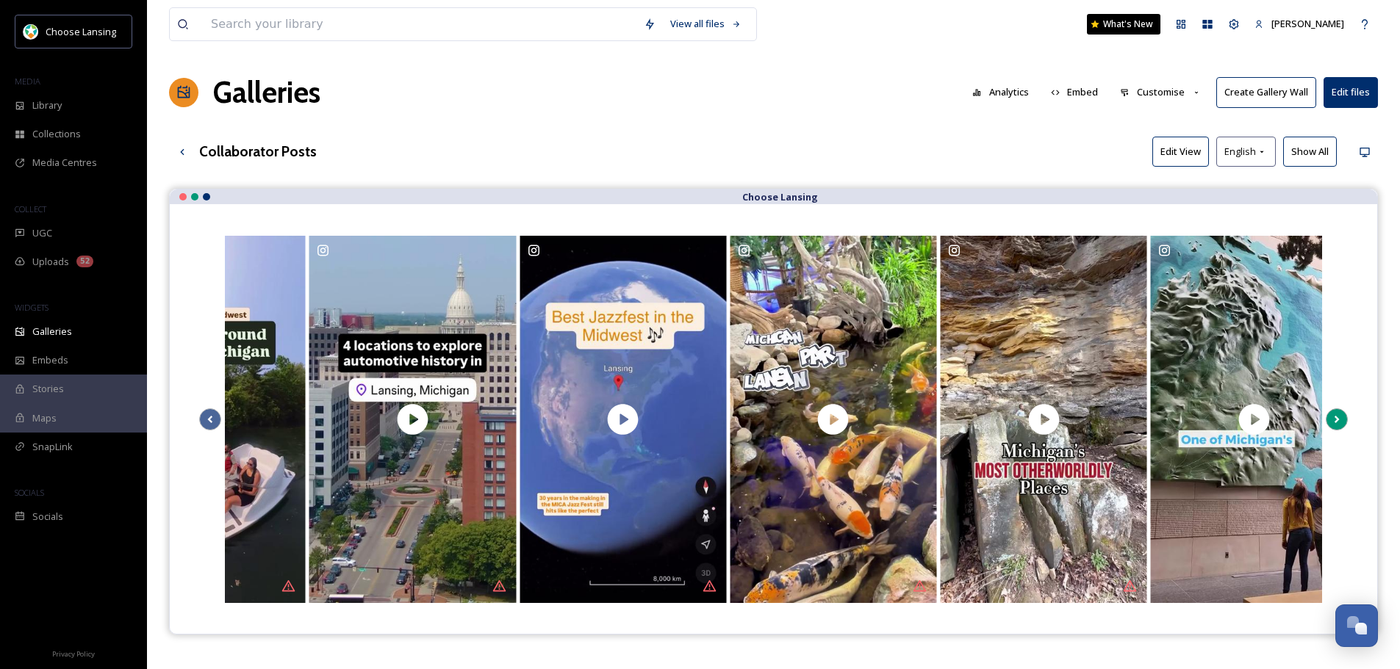
click at [1334, 422] on icon at bounding box center [1336, 420] width 21 height 22
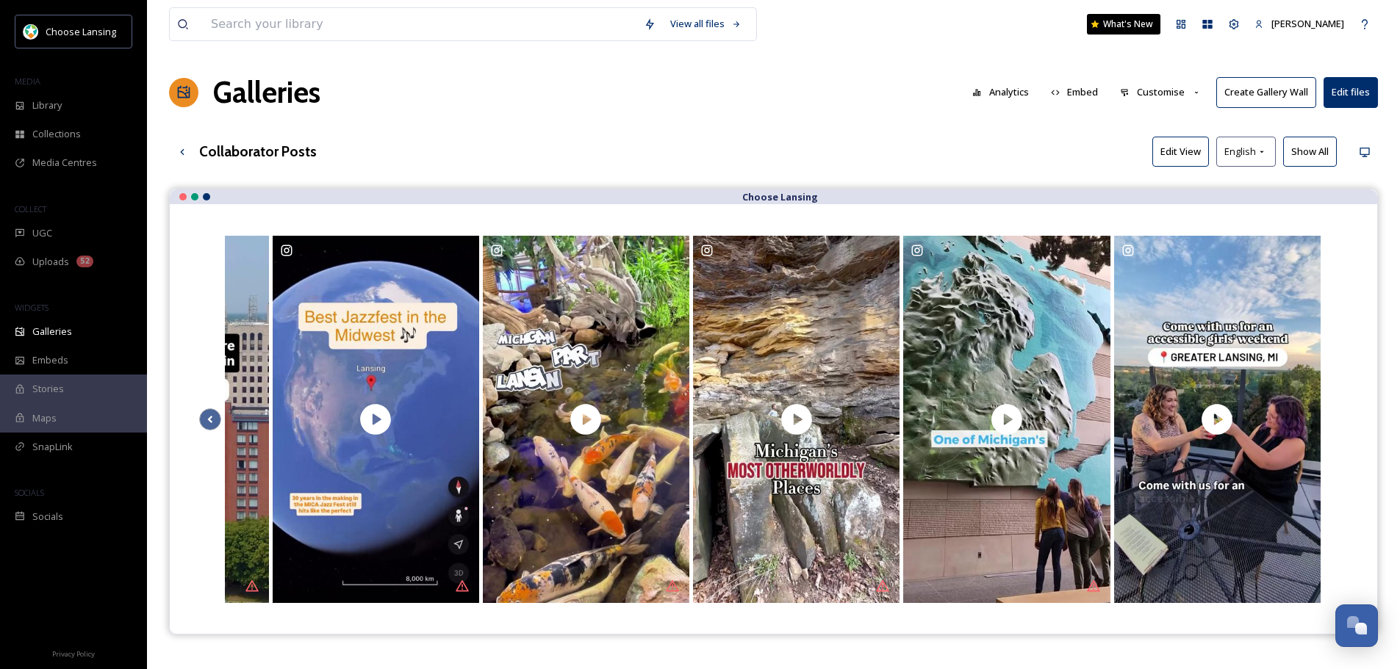
click at [1334, 422] on div at bounding box center [773, 419] width 1148 height 371
click at [213, 414] on icon at bounding box center [210, 420] width 21 height 22
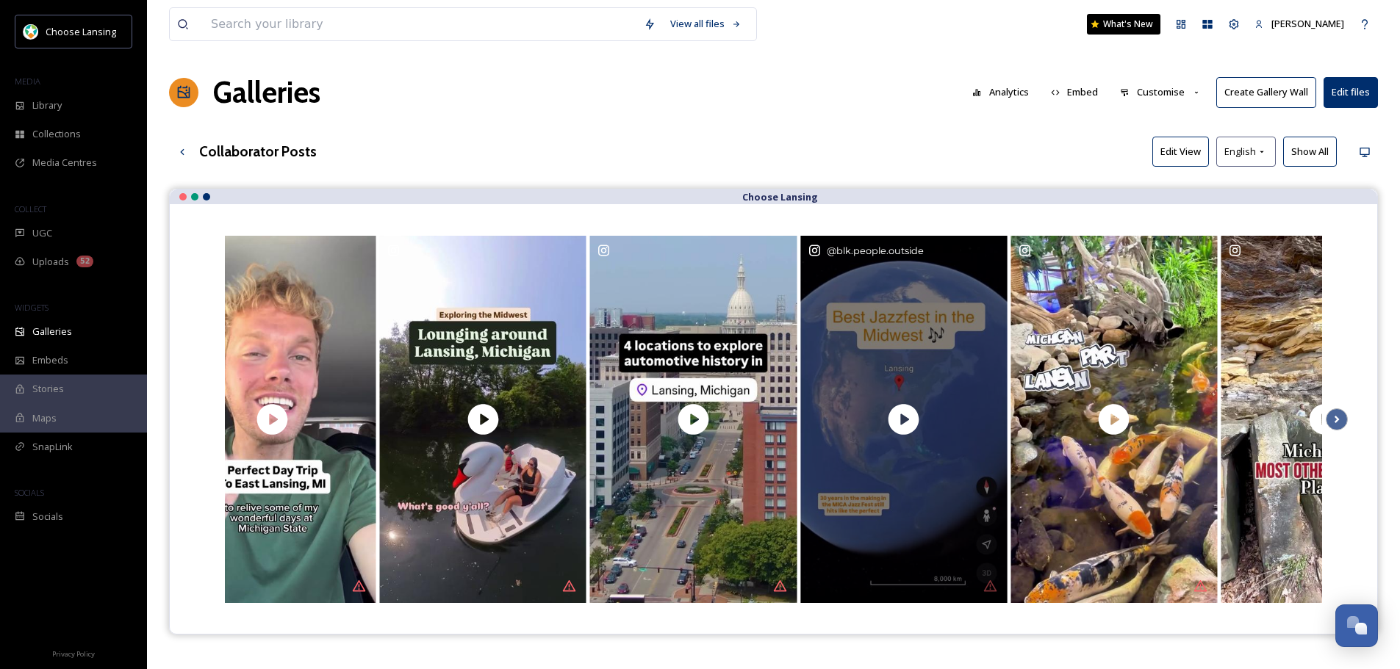
drag, startPoint x: 835, startPoint y: 249, endPoint x: 814, endPoint y: 246, distance: 20.8
click at [814, 246] on icon at bounding box center [813, 250] width 13 height 13
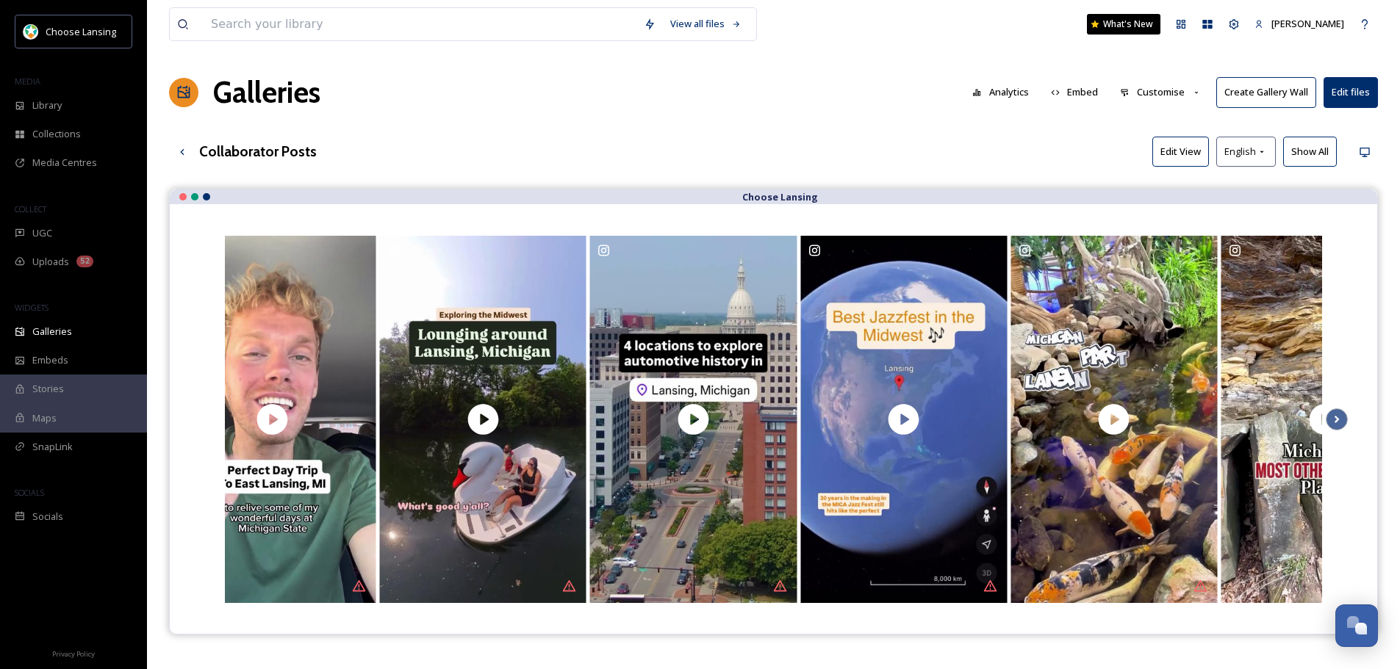
click at [1170, 91] on button "Customise" at bounding box center [1160, 92] width 96 height 29
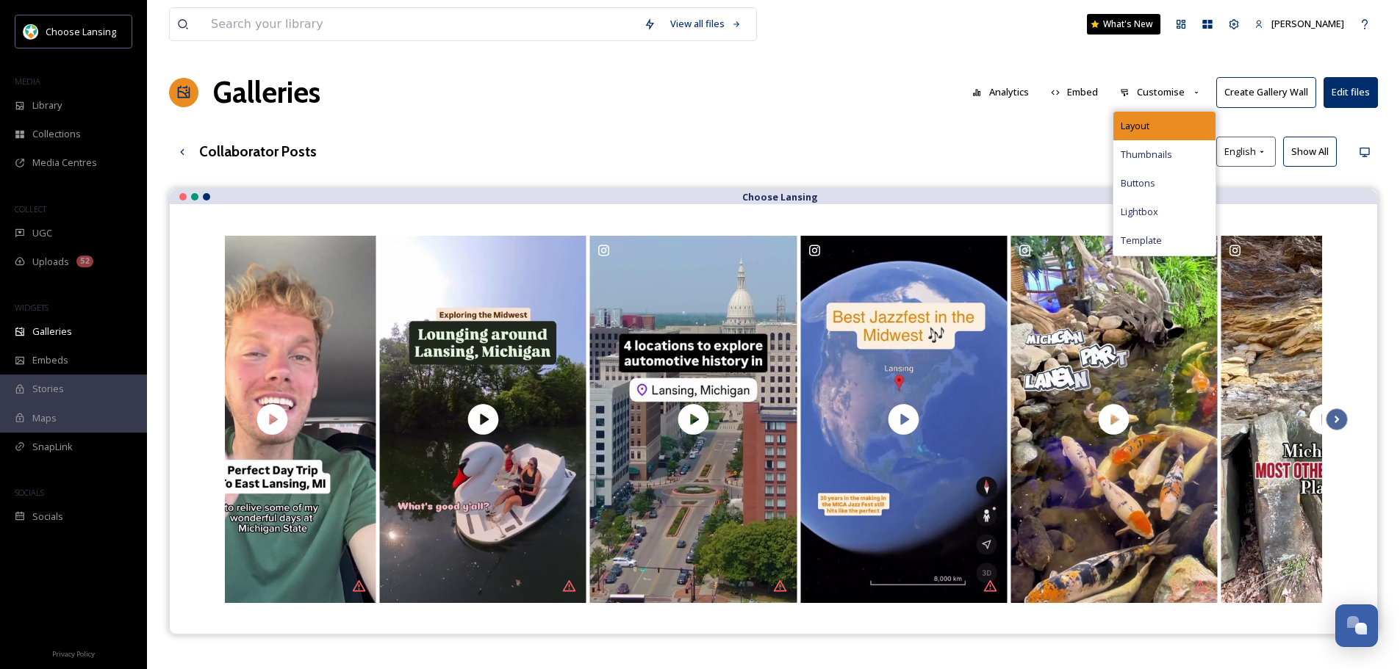
click at [1148, 132] on span "Layout" at bounding box center [1134, 126] width 29 height 14
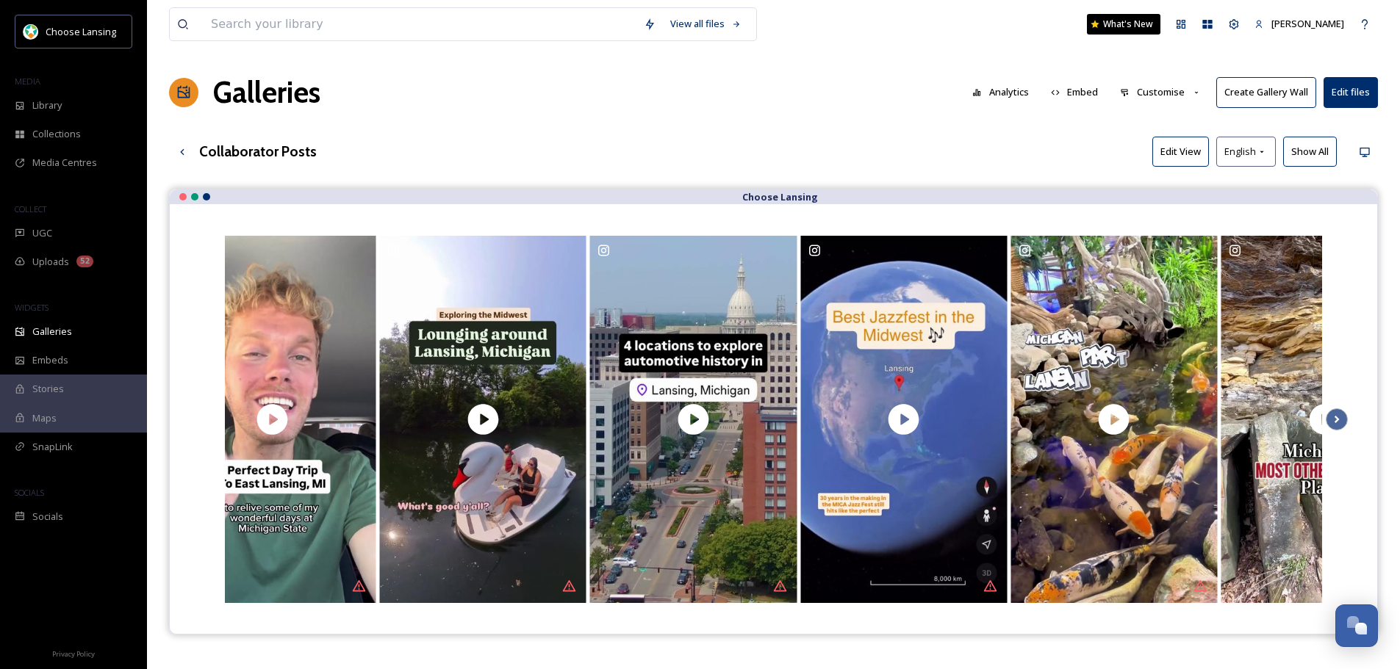
click at [835, 94] on div "Galleries Analytics Embed Customise Create Gallery Wall Edit files" at bounding box center [773, 93] width 1209 height 44
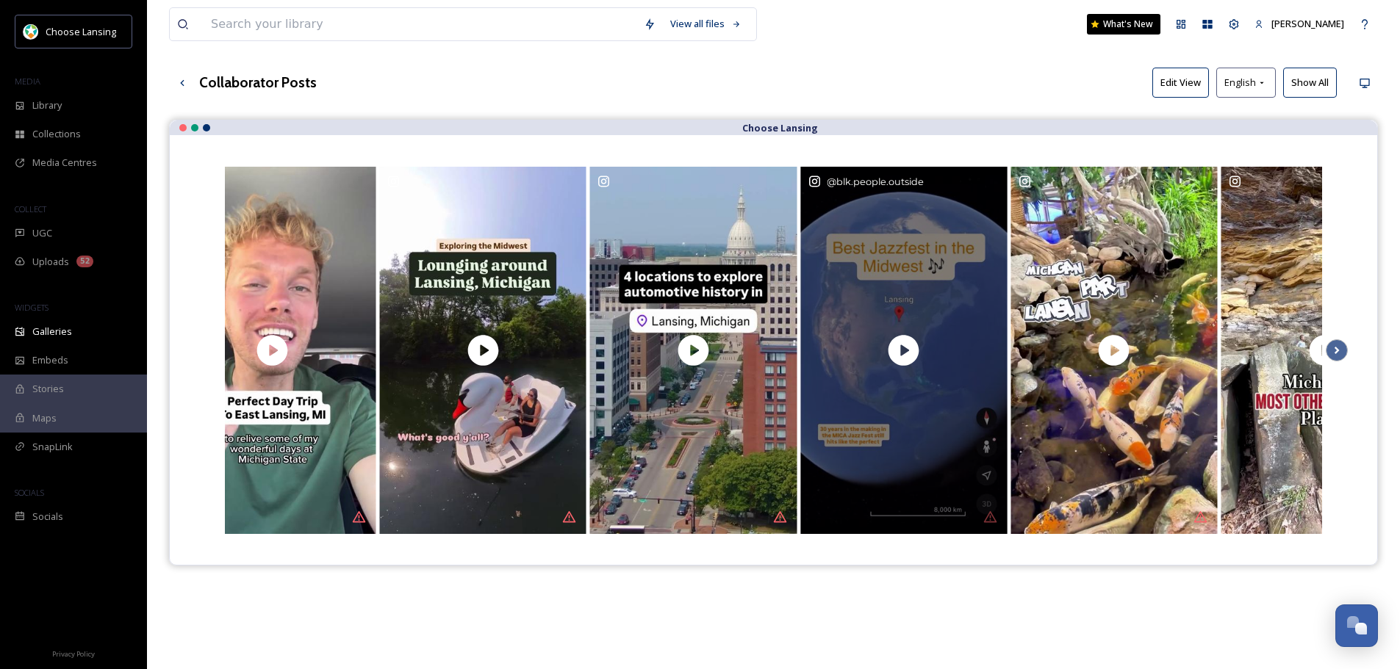
scroll to position [211, 0]
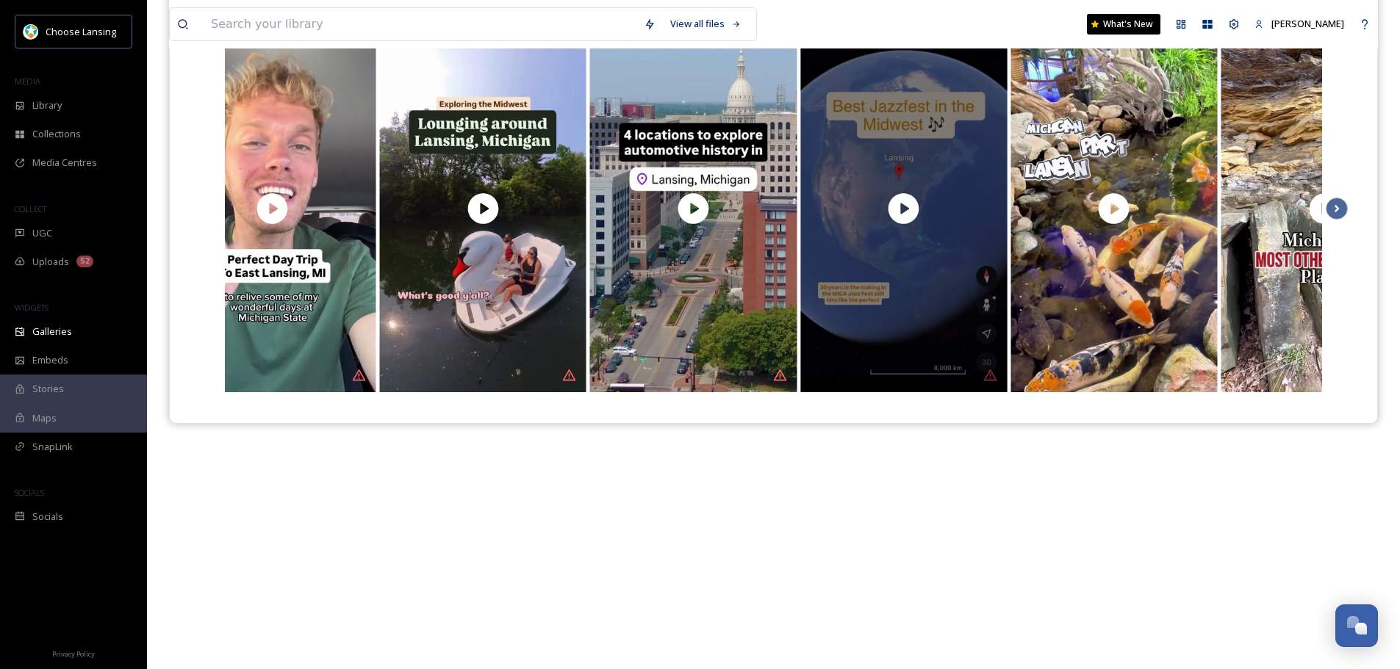
drag, startPoint x: 989, startPoint y: 362, endPoint x: 996, endPoint y: 374, distance: 13.5
click at [996, 374] on div "@ blk.people.outside" at bounding box center [903, 208] width 206 height 367
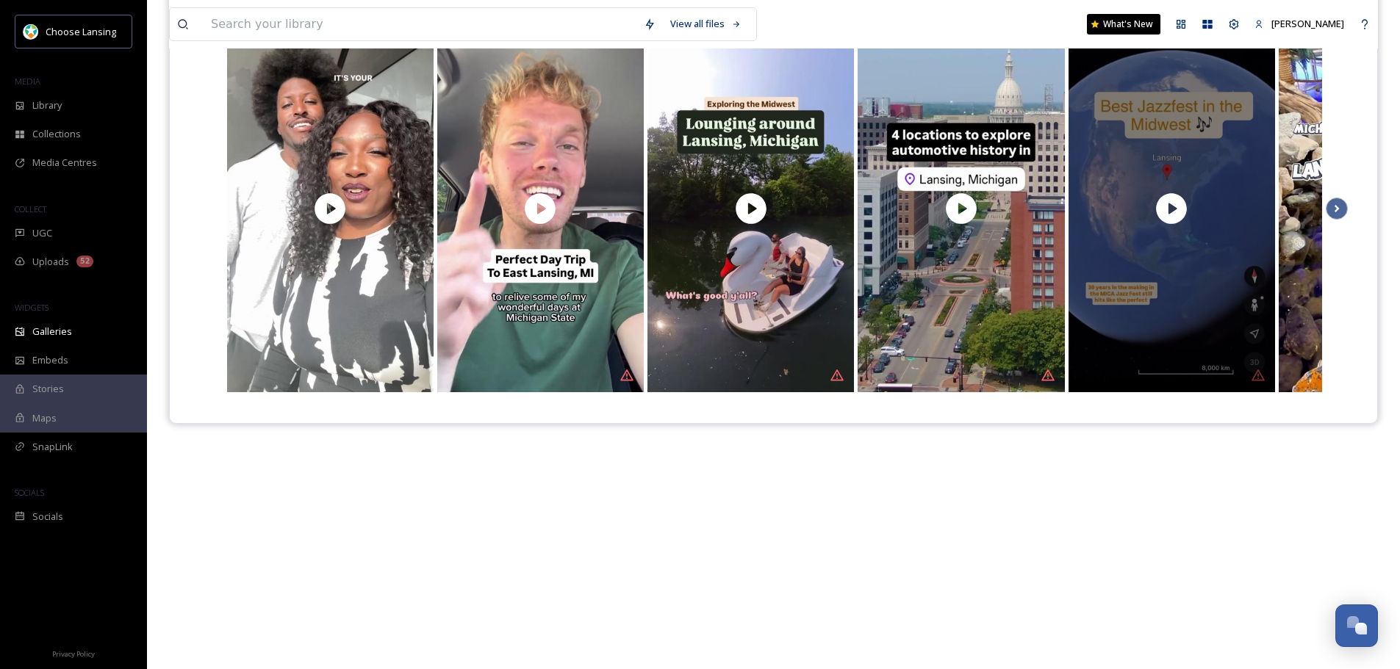
drag, startPoint x: 935, startPoint y: 312, endPoint x: 1220, endPoint y: 320, distance: 284.4
click at [1219, 320] on div "@ blk.people.outside" at bounding box center [1171, 208] width 206 height 367
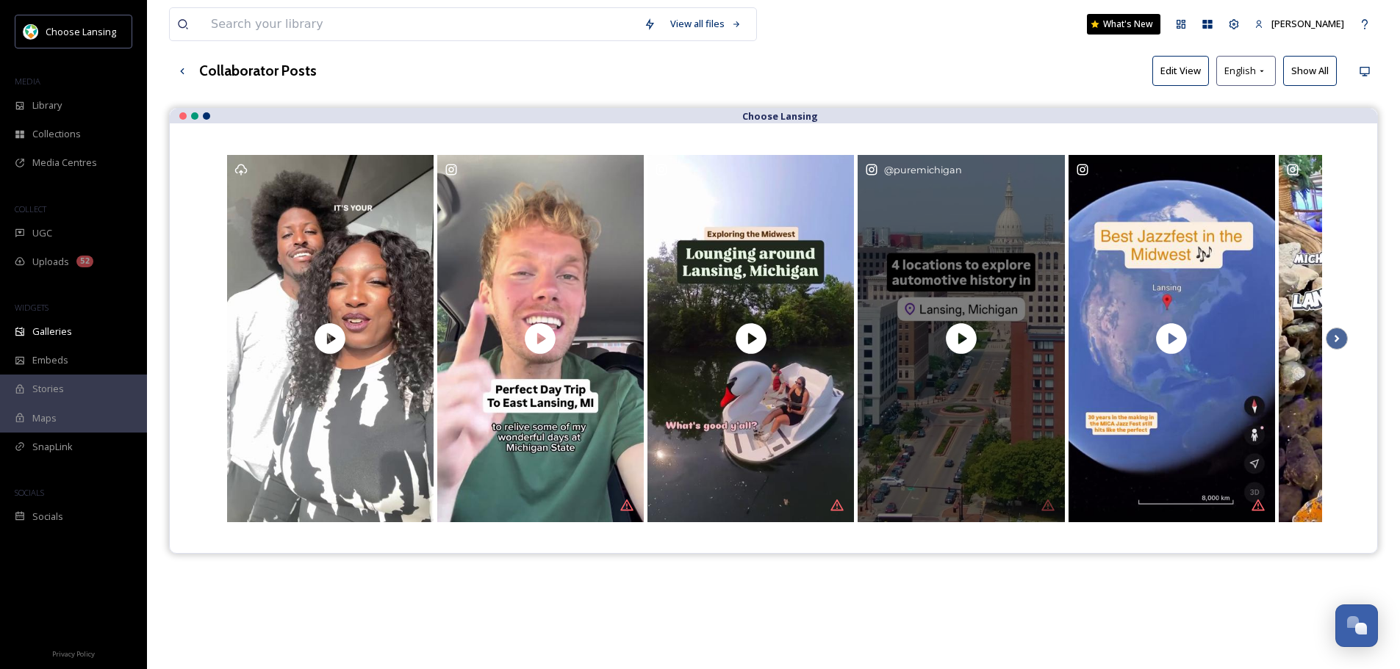
scroll to position [0, 0]
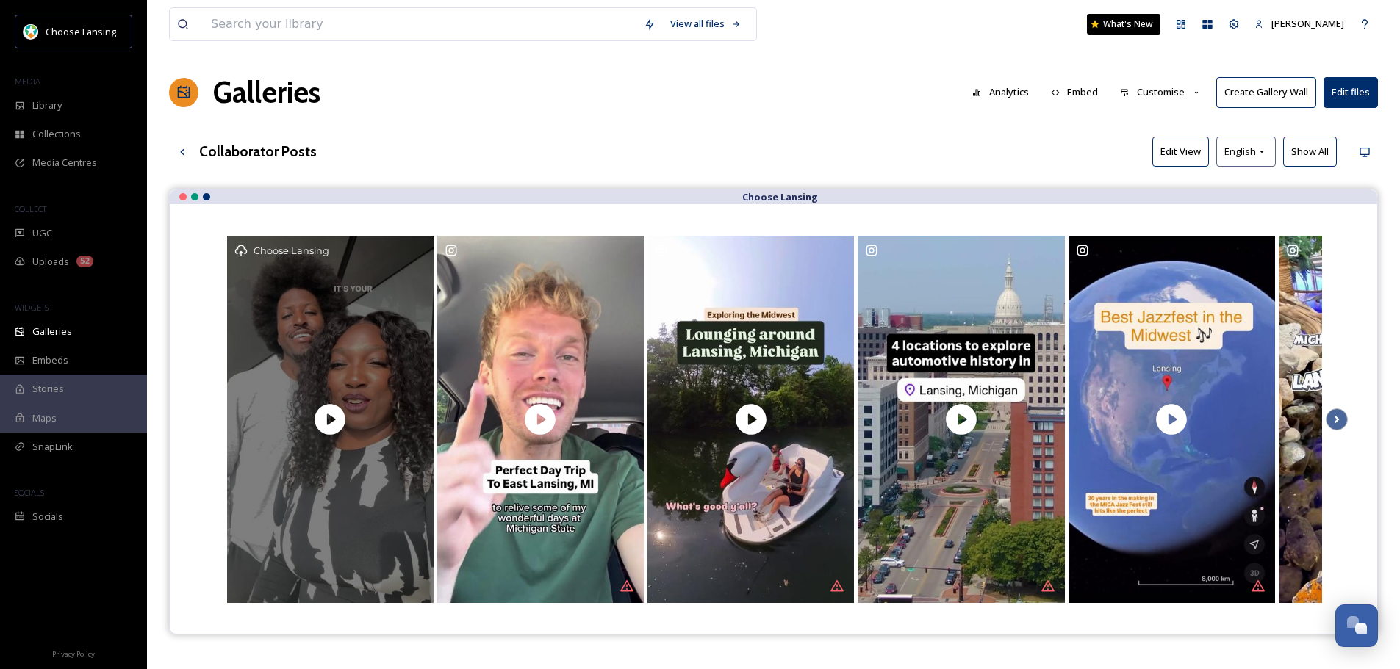
click at [414, 273] on div "Choose Lansing" at bounding box center [330, 419] width 206 height 367
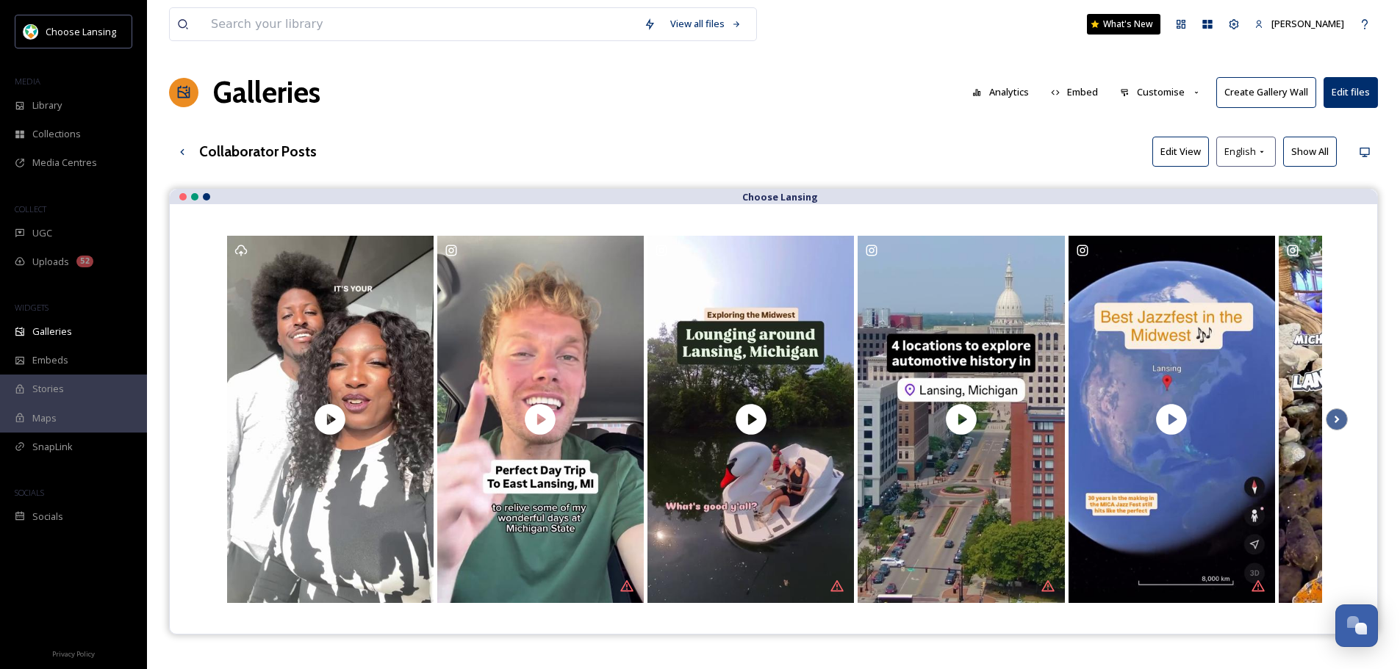
click at [1187, 163] on button "Edit View" at bounding box center [1180, 152] width 57 height 30
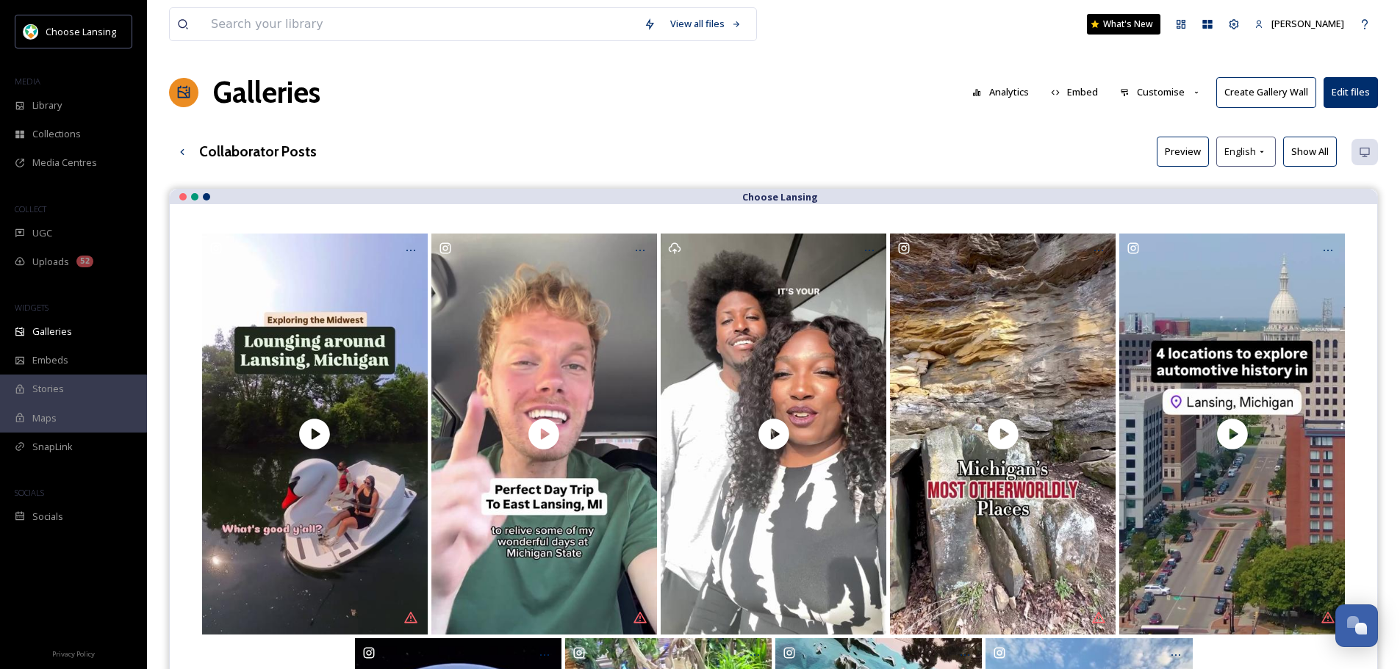
click at [1368, 94] on button "Edit files" at bounding box center [1350, 92] width 54 height 30
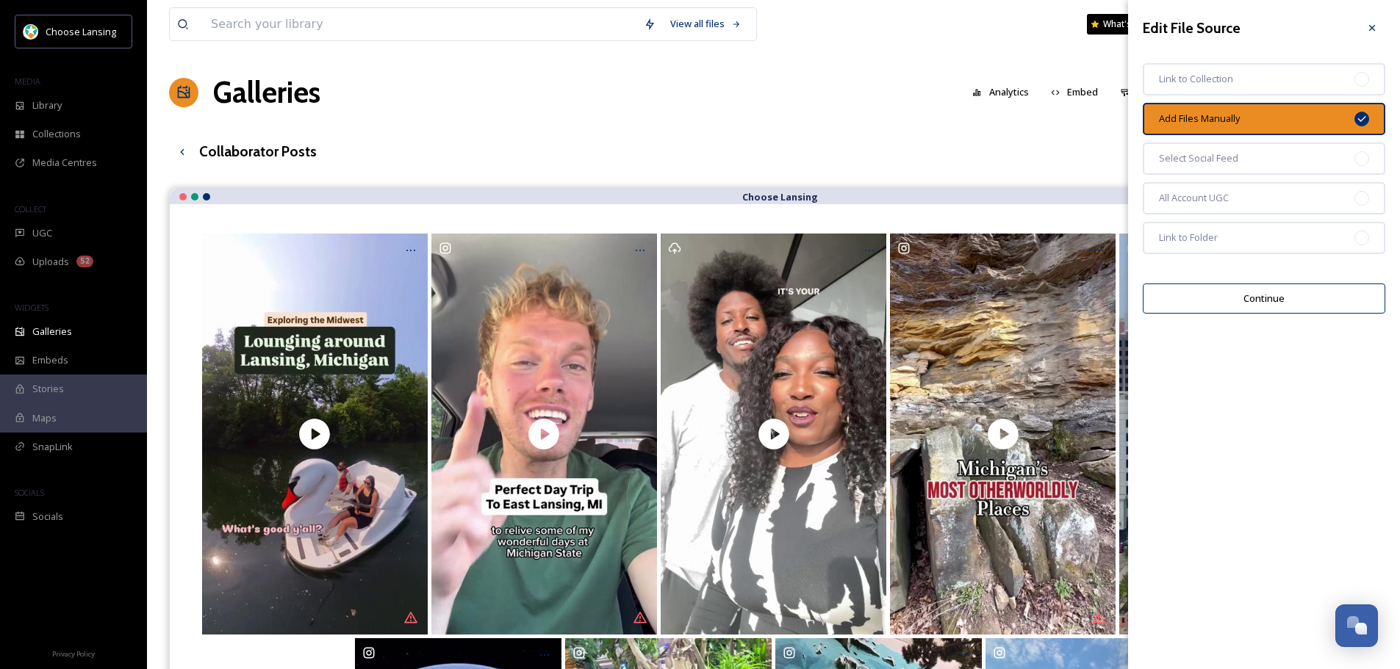
click at [1267, 299] on button "Continue" at bounding box center [1264, 299] width 242 height 30
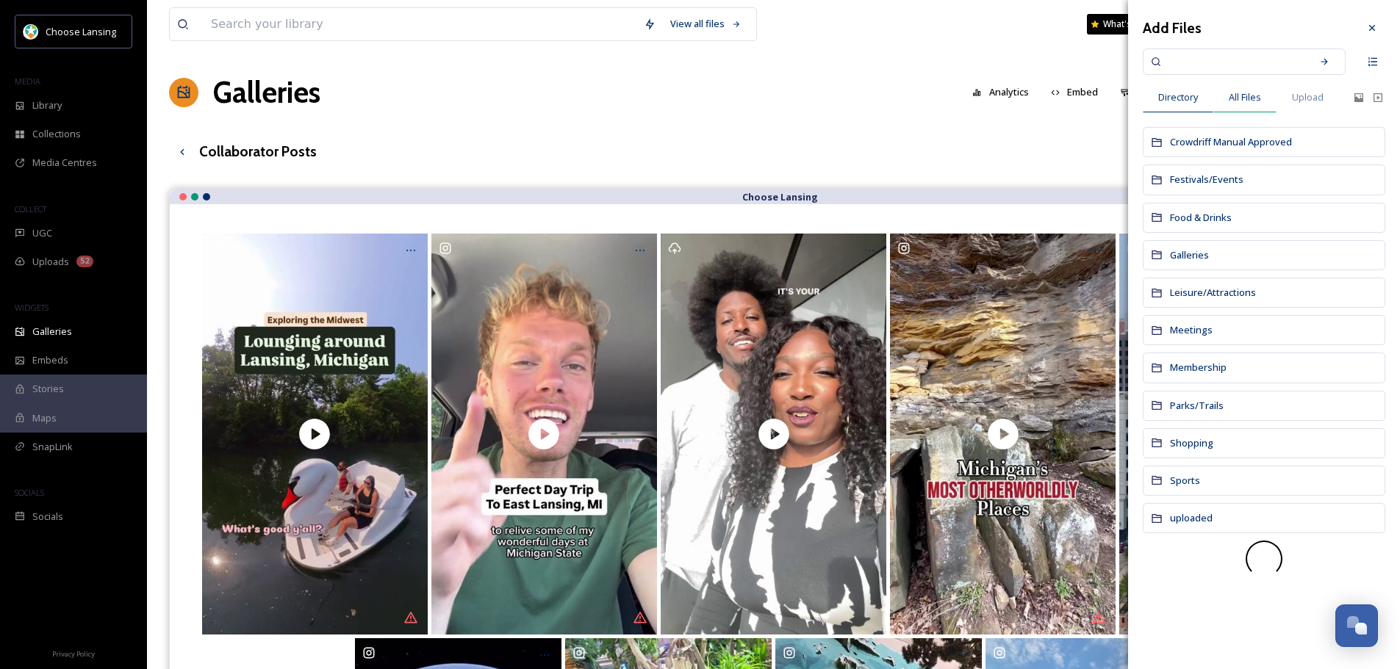
click at [1254, 97] on span "All Files" at bounding box center [1244, 97] width 32 height 14
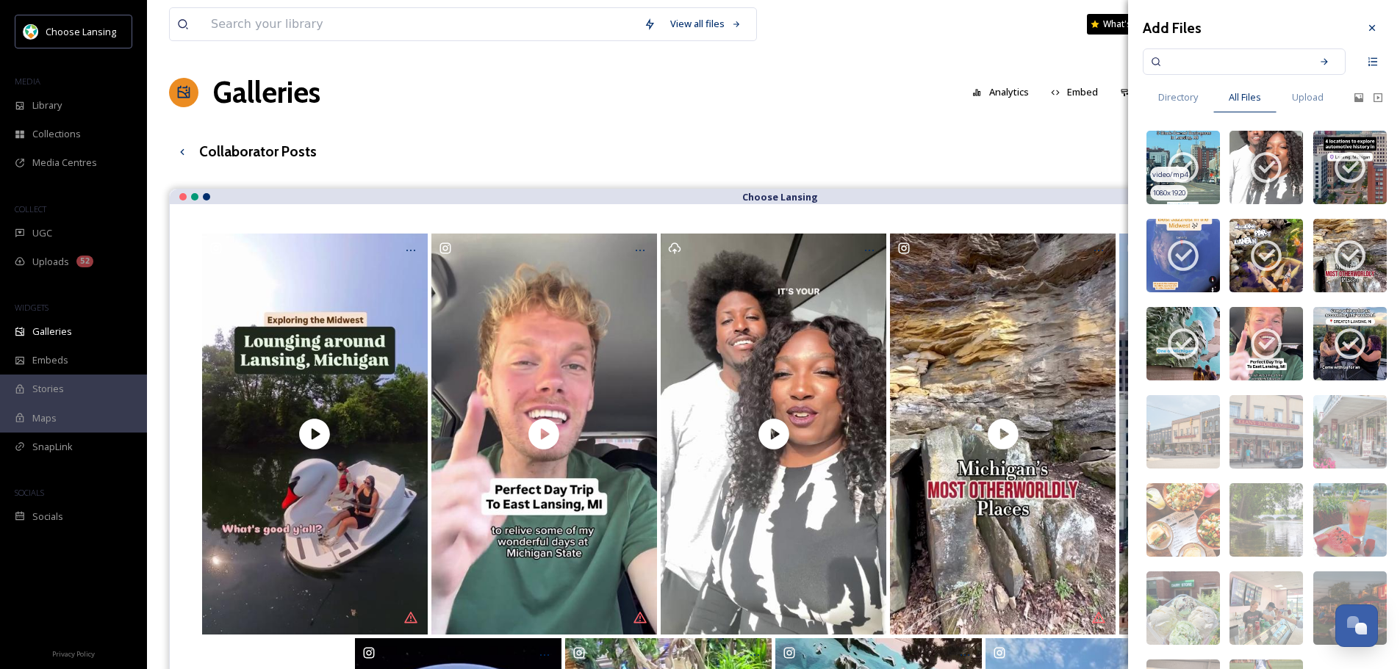
click at [1186, 167] on icon at bounding box center [1183, 167] width 31 height 31
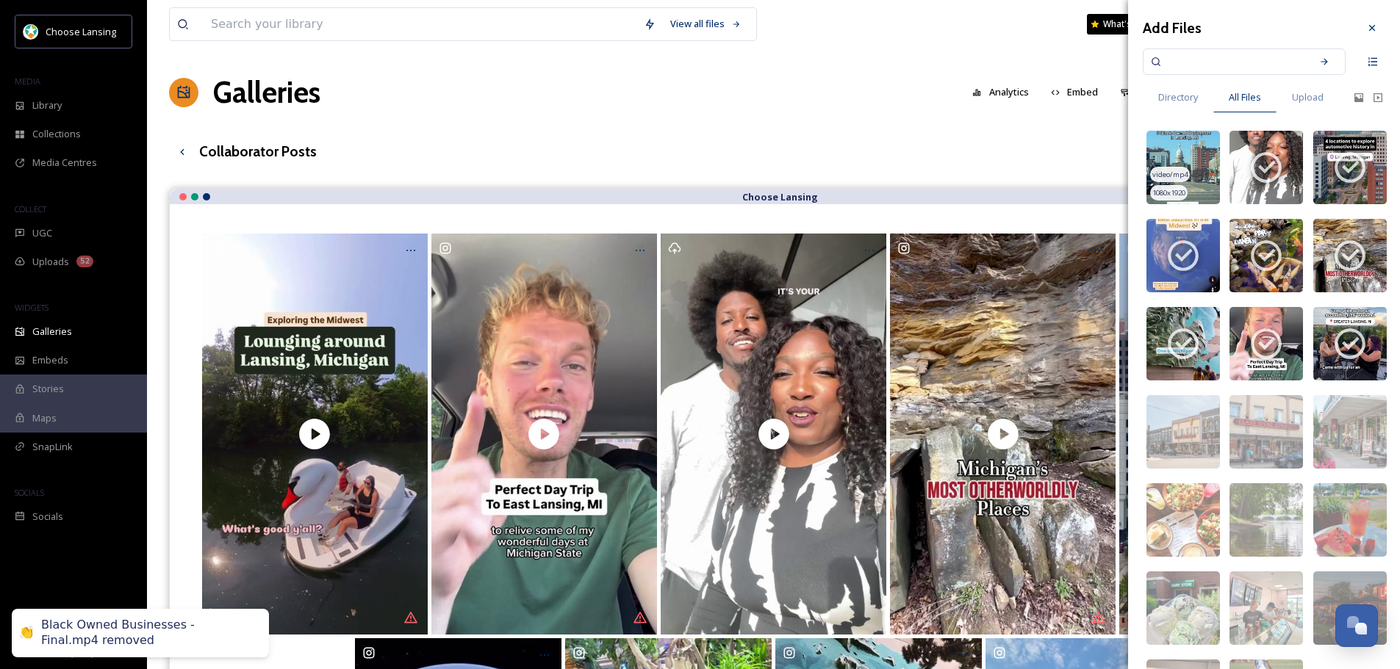
click at [1186, 167] on img at bounding box center [1182, 167] width 73 height 73
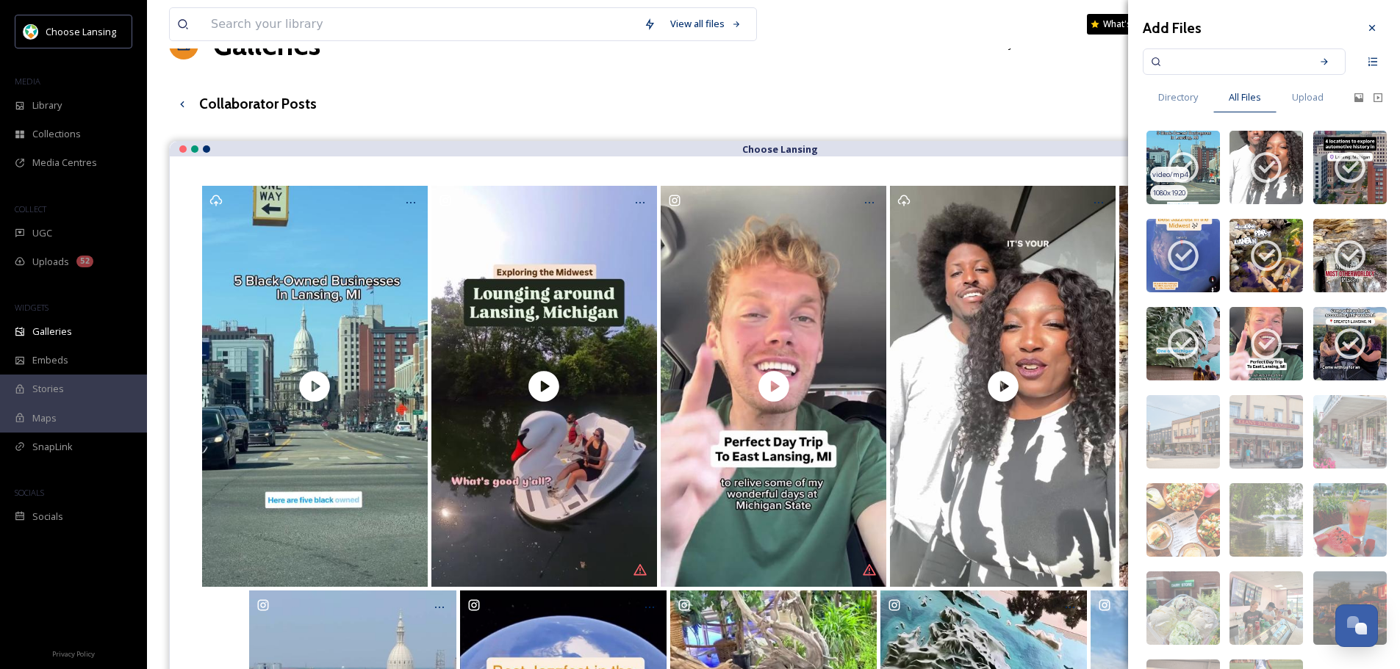
scroll to position [73, 0]
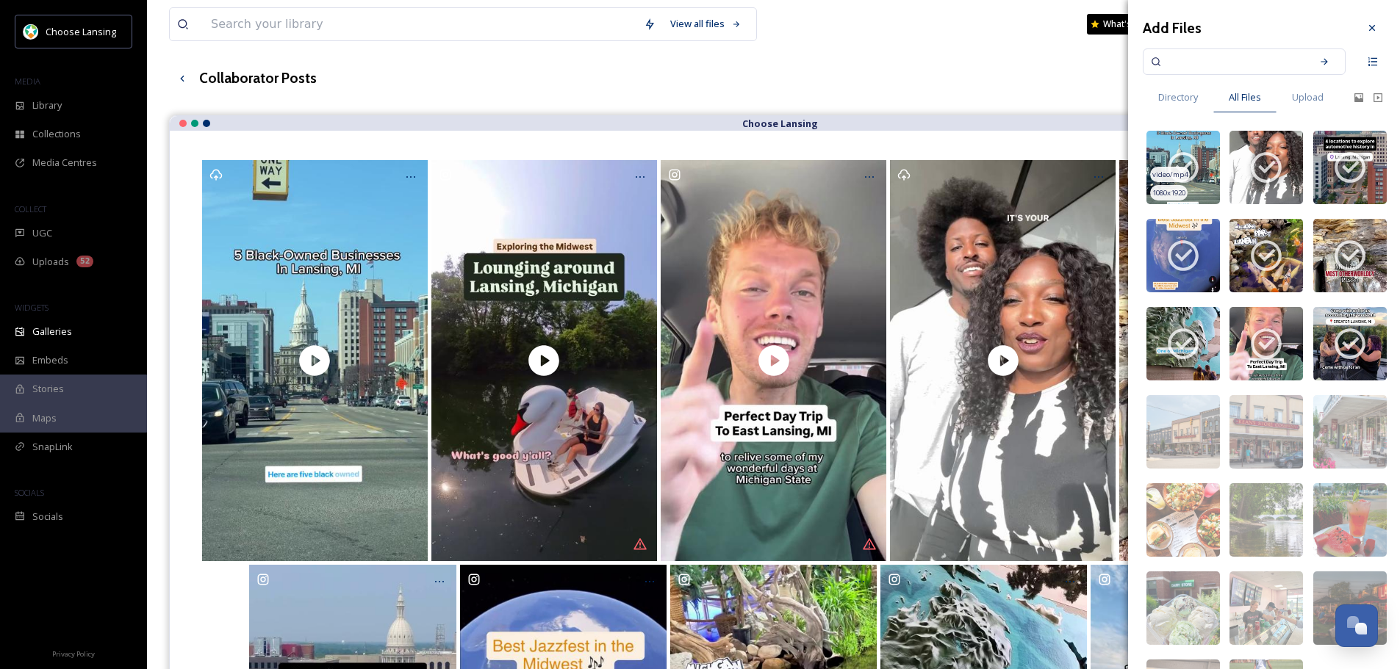
click at [927, 84] on div "Collaborator Posts Preview English Show All" at bounding box center [773, 78] width 1209 height 30
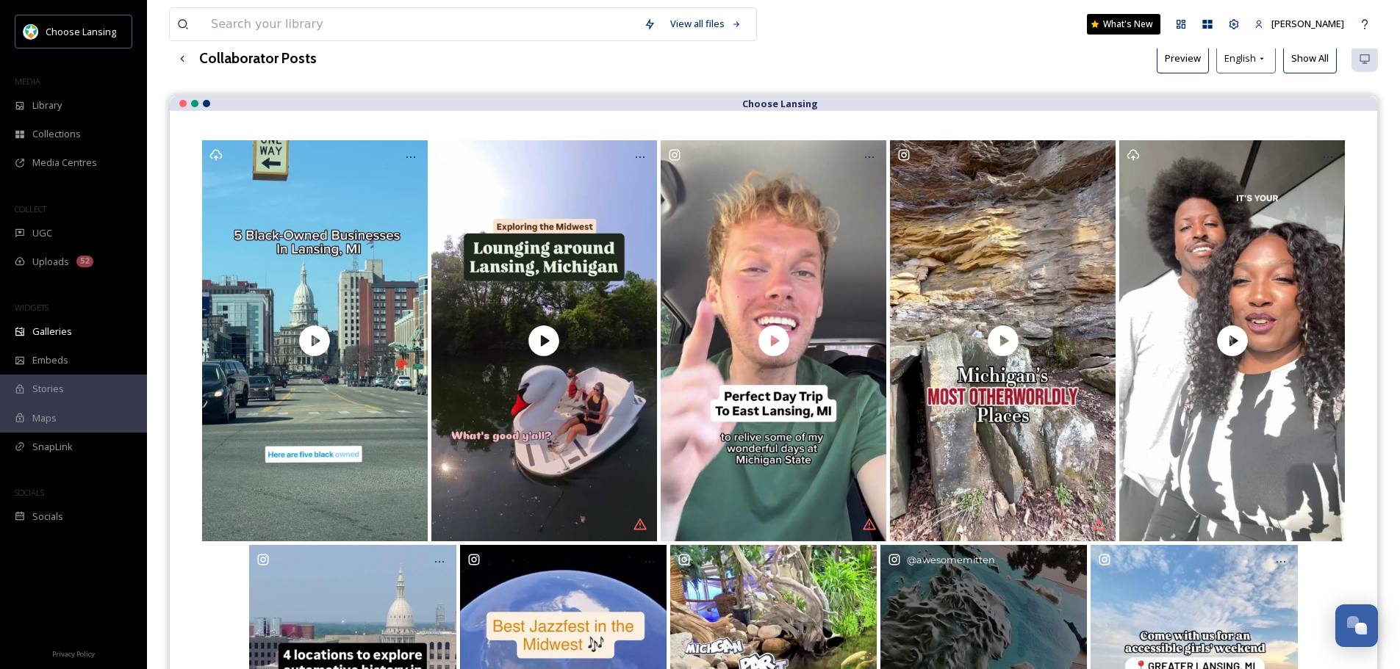
scroll to position [0, 0]
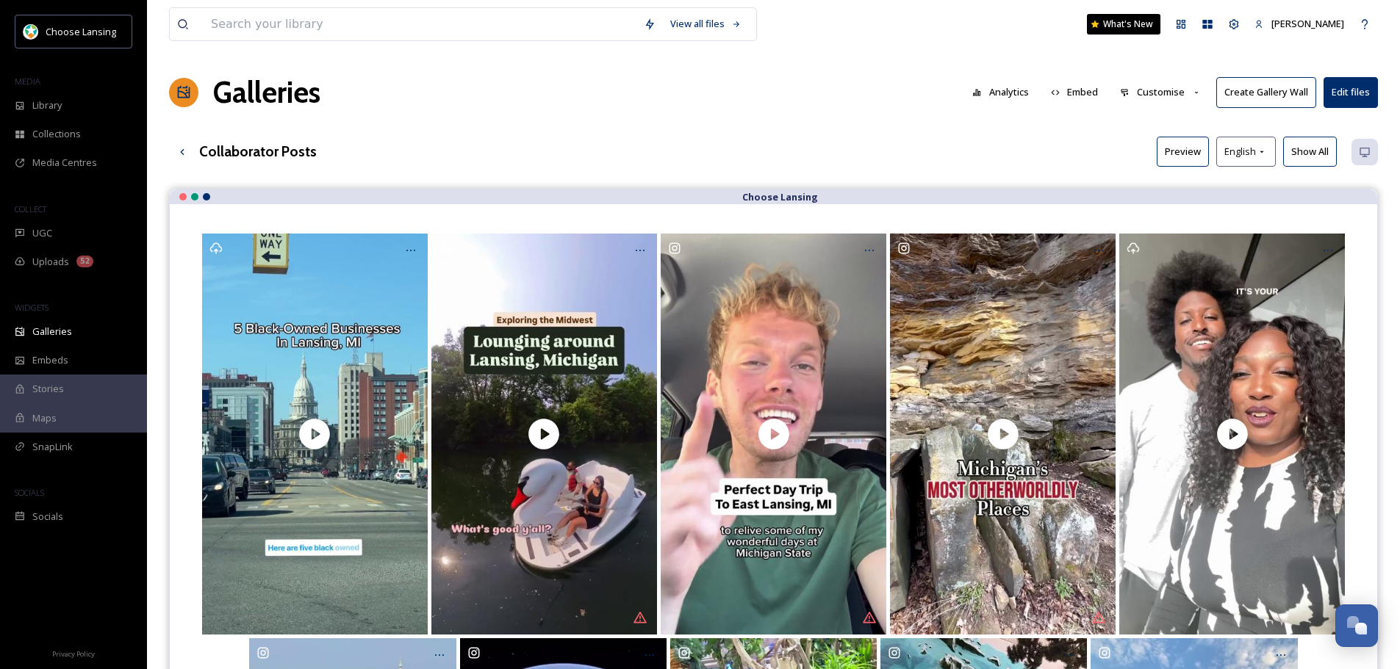
click at [1183, 149] on button "Preview" at bounding box center [1182, 152] width 52 height 30
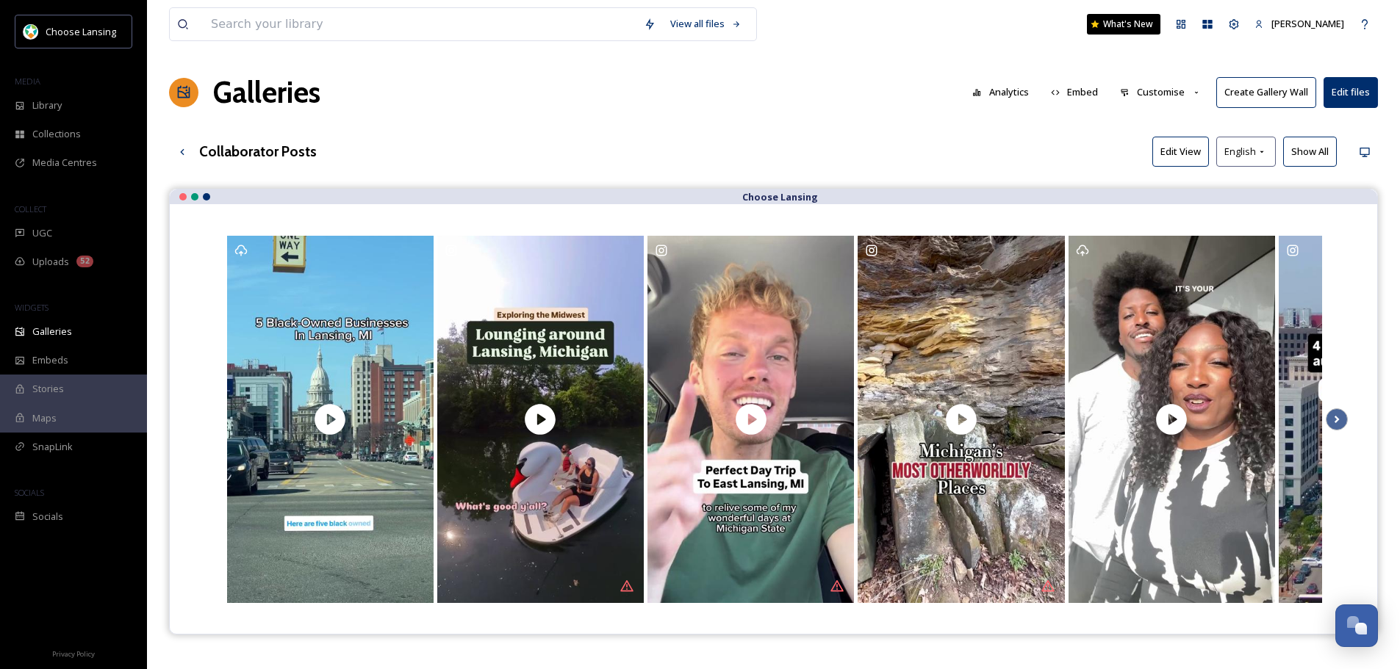
click at [1073, 94] on button "Embed" at bounding box center [1074, 92] width 62 height 29
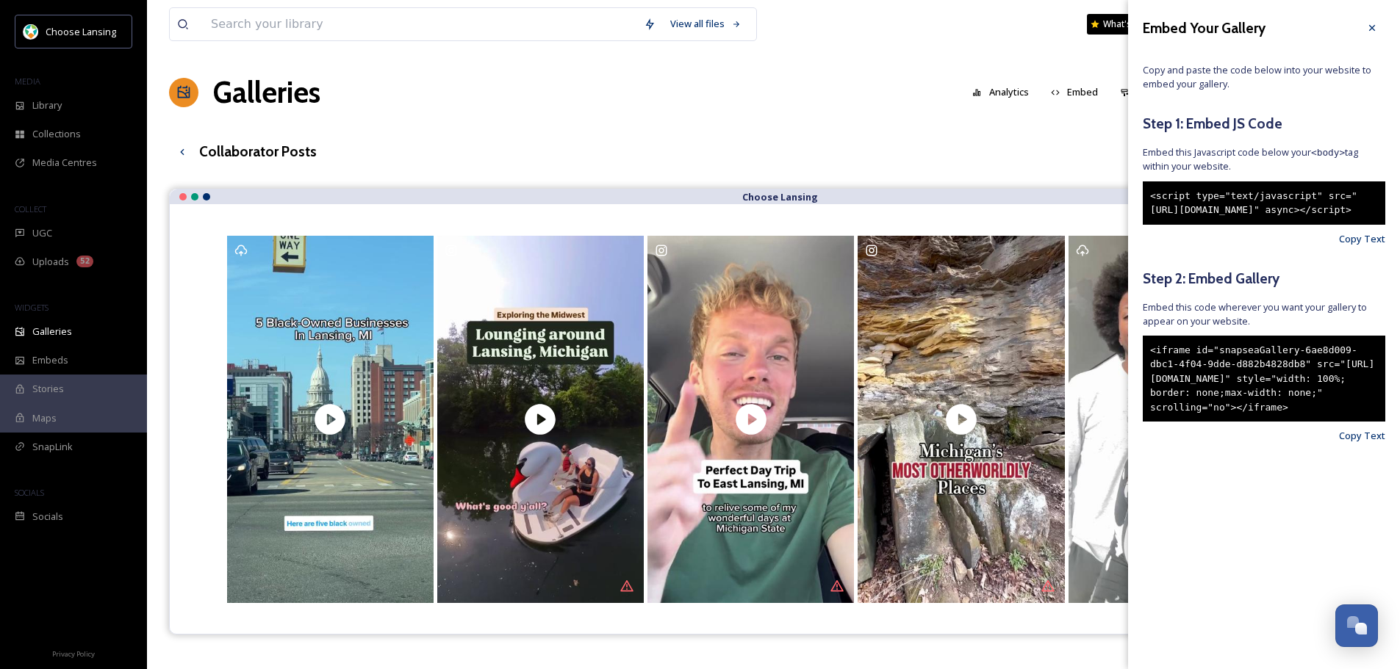
click at [832, 79] on div "Galleries Analytics Embed Customise Create Gallery Wall Edit files" at bounding box center [773, 93] width 1209 height 44
